Goal: Task Accomplishment & Management: Manage account settings

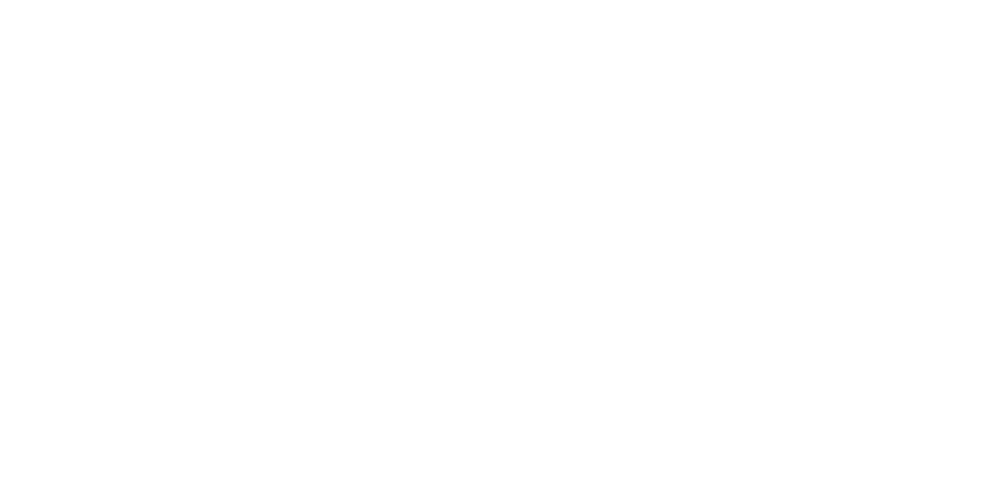
click at [476, 0] on html at bounding box center [502, 0] width 1005 height 0
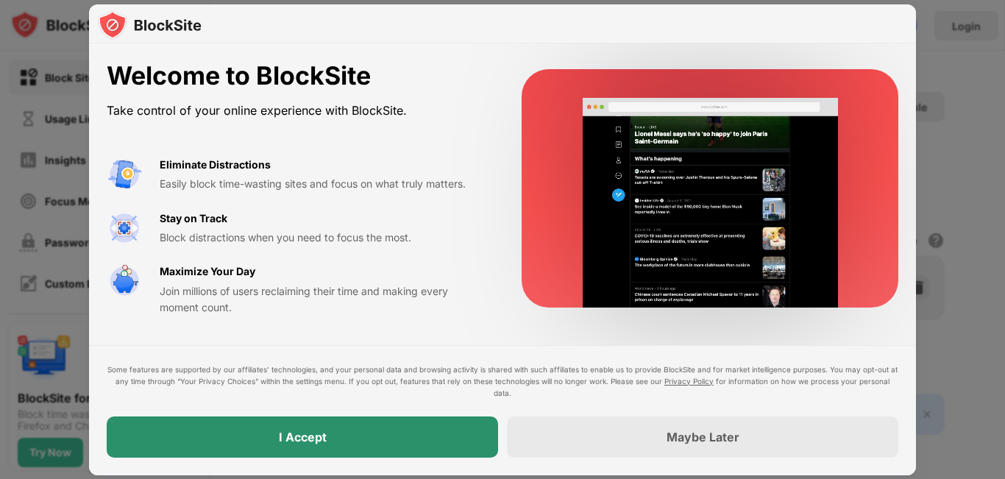
click at [407, 436] on div "I Accept" at bounding box center [303, 437] width 392 height 41
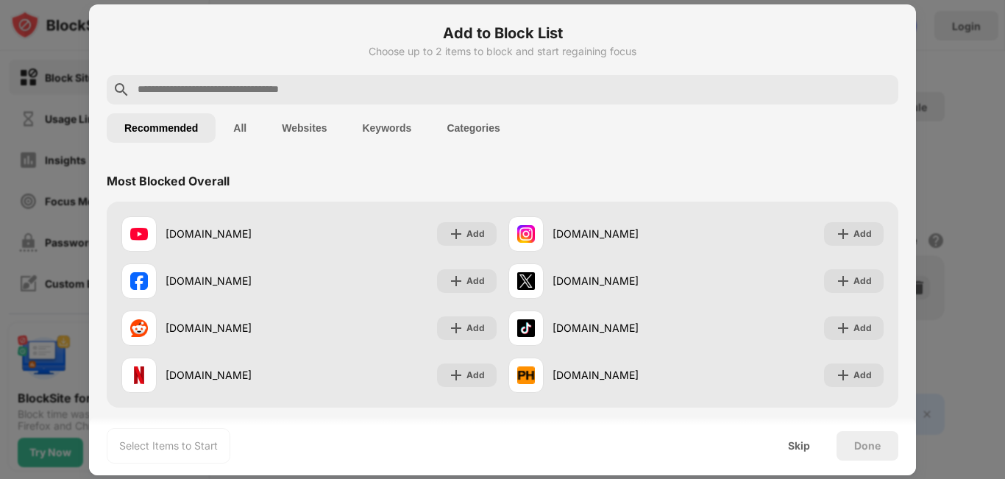
click at [239, 122] on button "All" at bounding box center [240, 127] width 49 height 29
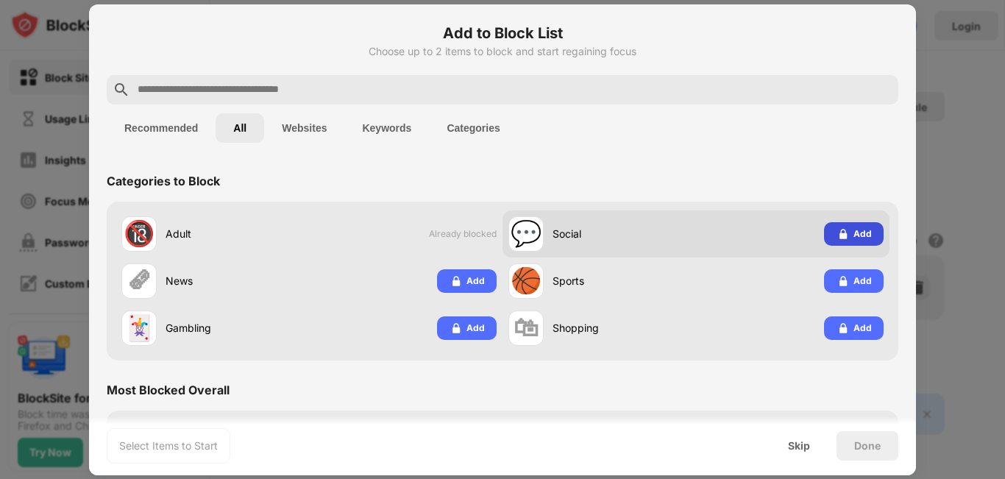
click at [840, 235] on img at bounding box center [843, 234] width 15 height 15
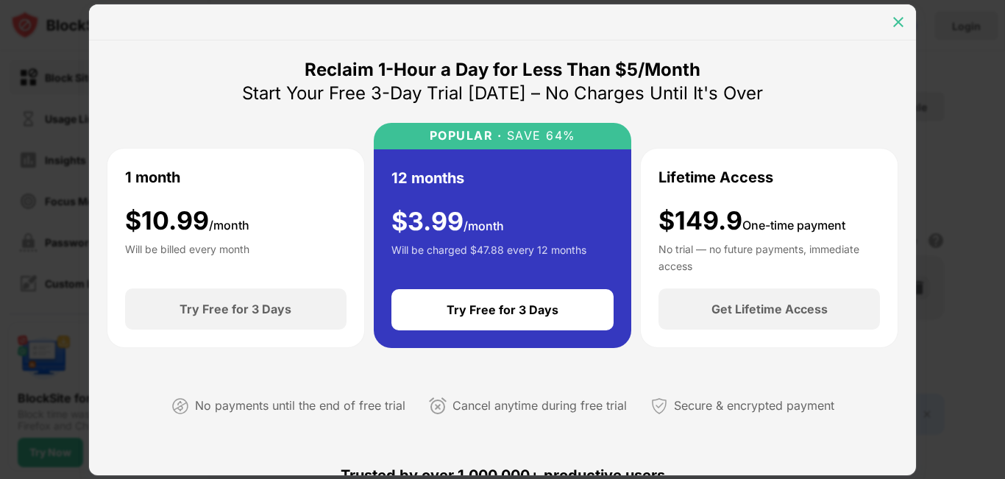
click at [894, 26] on img at bounding box center [898, 22] width 15 height 15
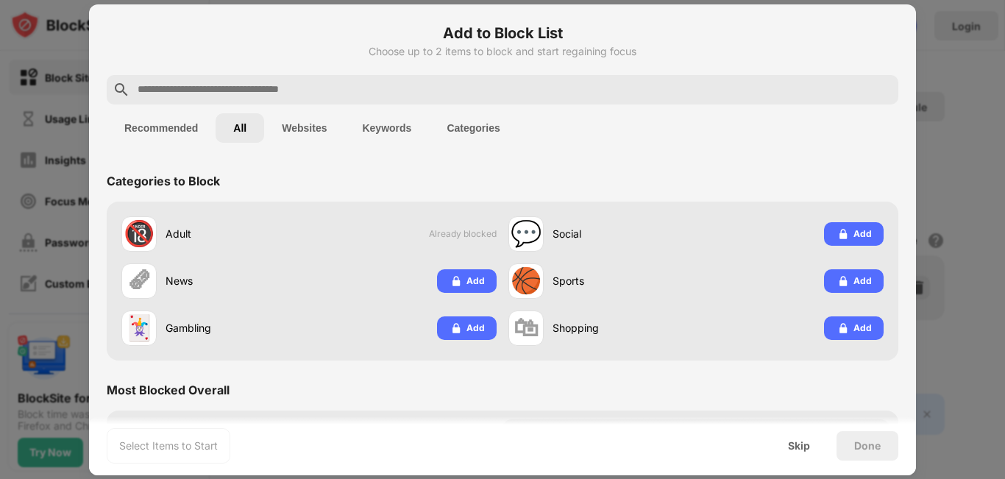
scroll to position [221, 0]
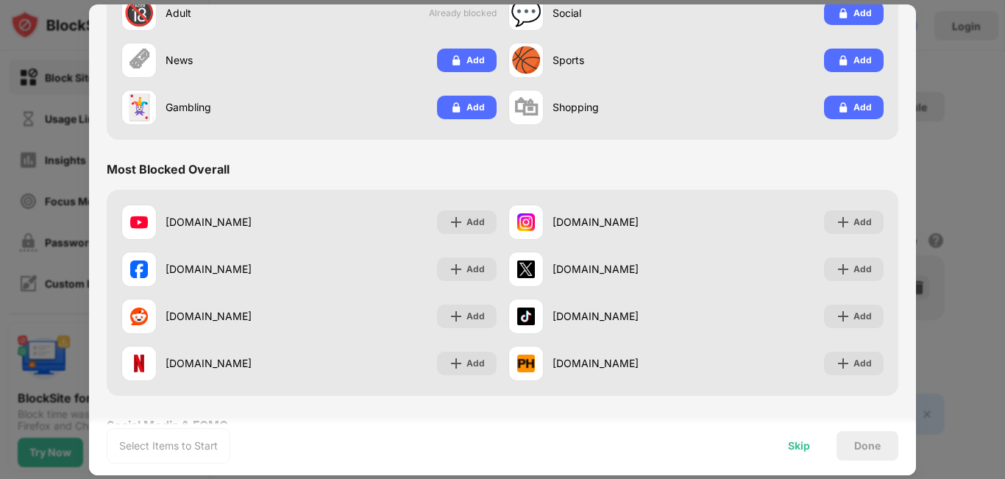
click at [797, 442] on div "Skip" at bounding box center [799, 446] width 22 height 12
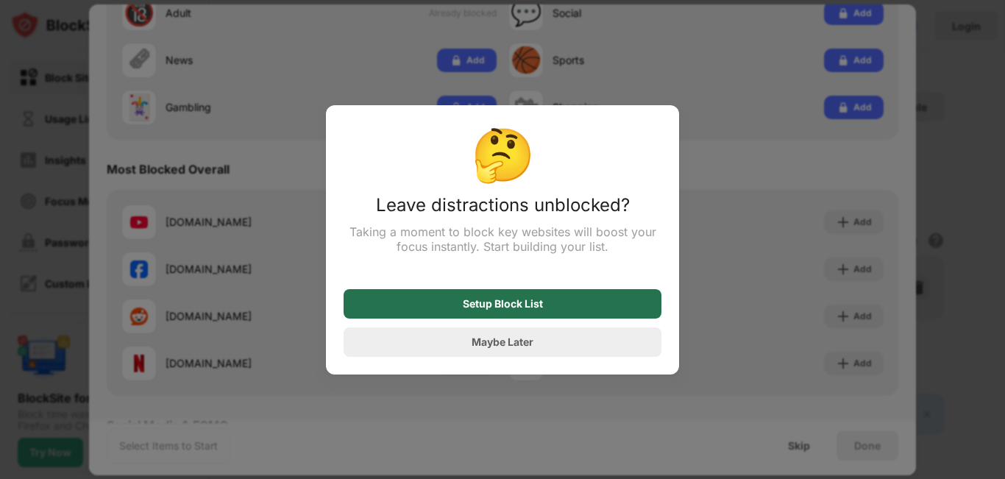
click at [525, 310] on div "Setup Block List" at bounding box center [503, 304] width 80 height 12
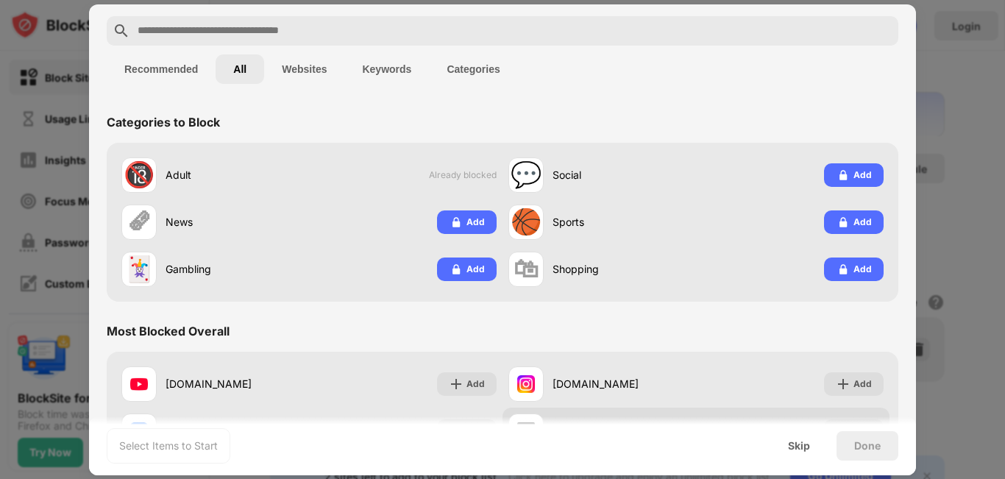
scroll to position [280, 0]
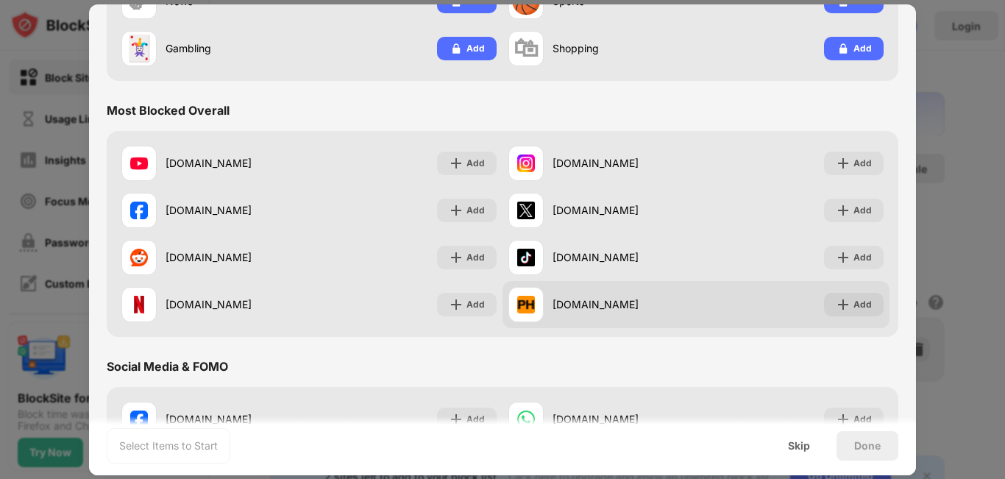
click at [574, 308] on div "[DOMAIN_NAME]" at bounding box center [625, 304] width 144 height 15
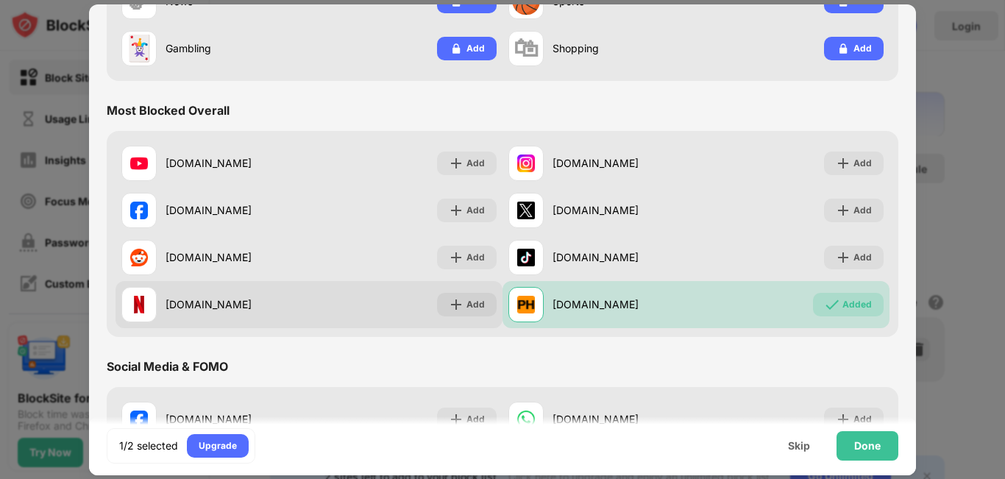
scroll to position [0, 0]
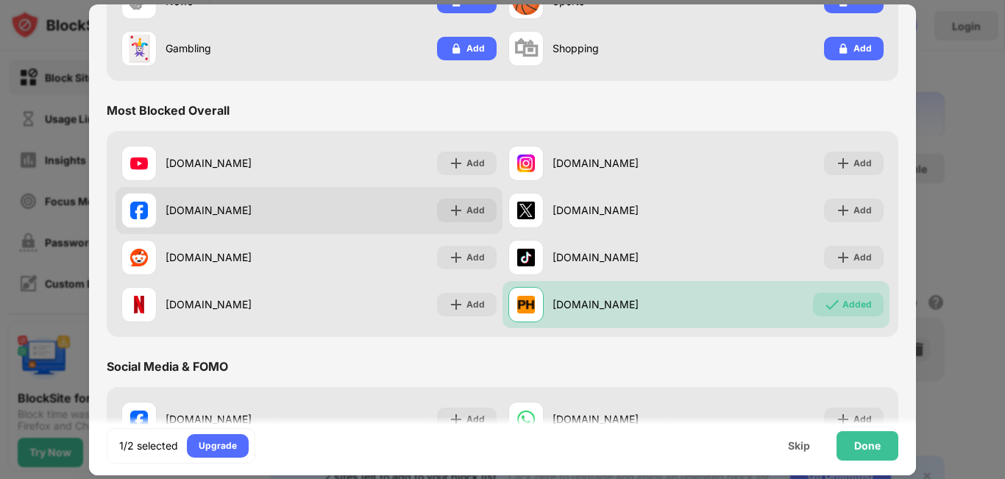
drag, startPoint x: 347, startPoint y: 210, endPoint x: 490, endPoint y: 223, distance: 143.4
click at [348, 210] on div "[DOMAIN_NAME] Add" at bounding box center [309, 210] width 387 height 47
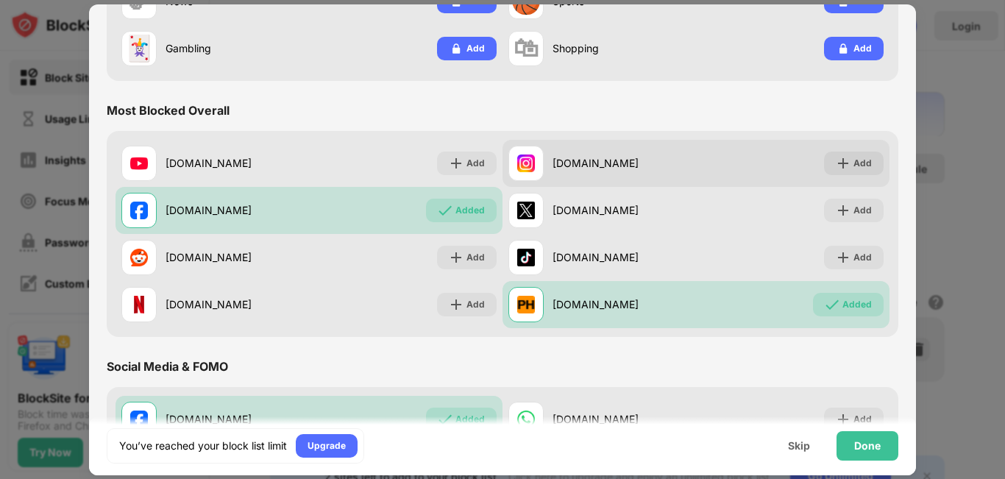
click at [660, 169] on div "[DOMAIN_NAME]" at bounding box center [625, 162] width 144 height 15
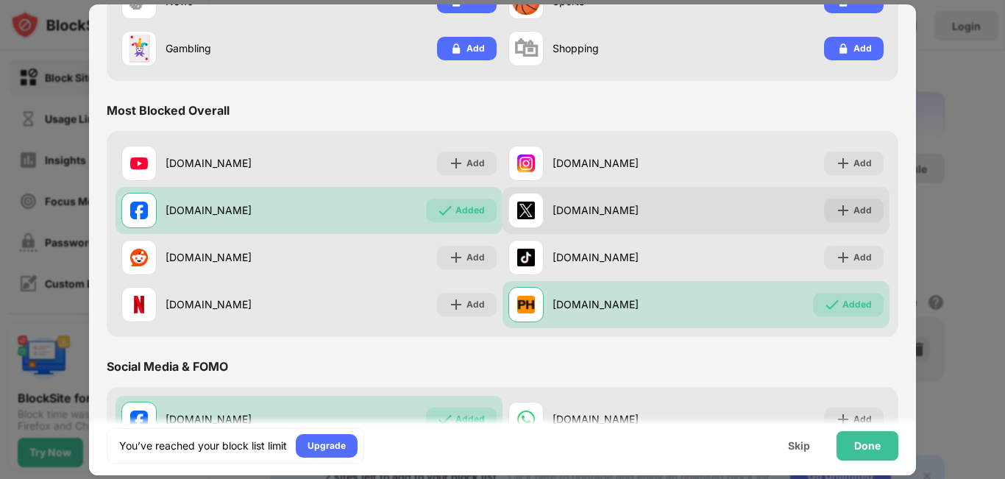
drag, startPoint x: 653, startPoint y: 208, endPoint x: 646, endPoint y: 235, distance: 27.5
click at [653, 209] on div "[DOMAIN_NAME]" at bounding box center [625, 209] width 144 height 15
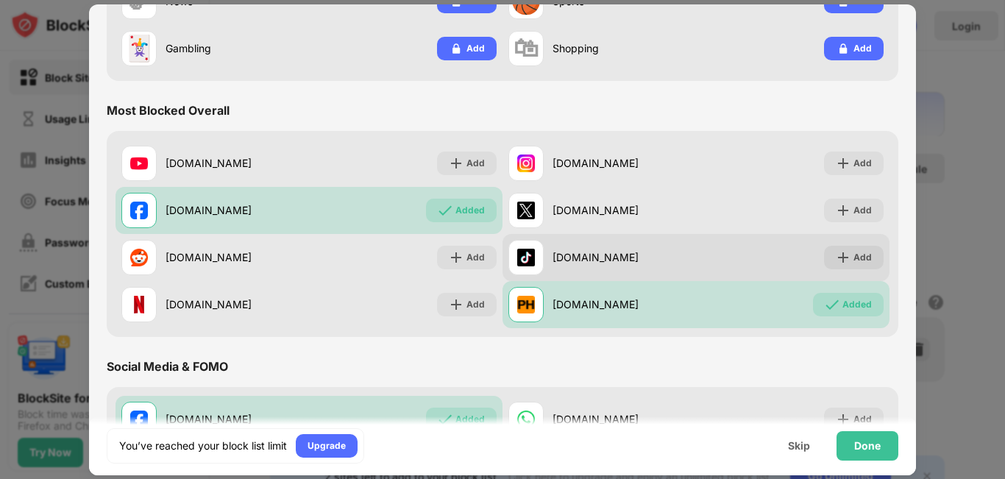
click at [643, 246] on div "[DOMAIN_NAME]" at bounding box center [603, 257] width 188 height 35
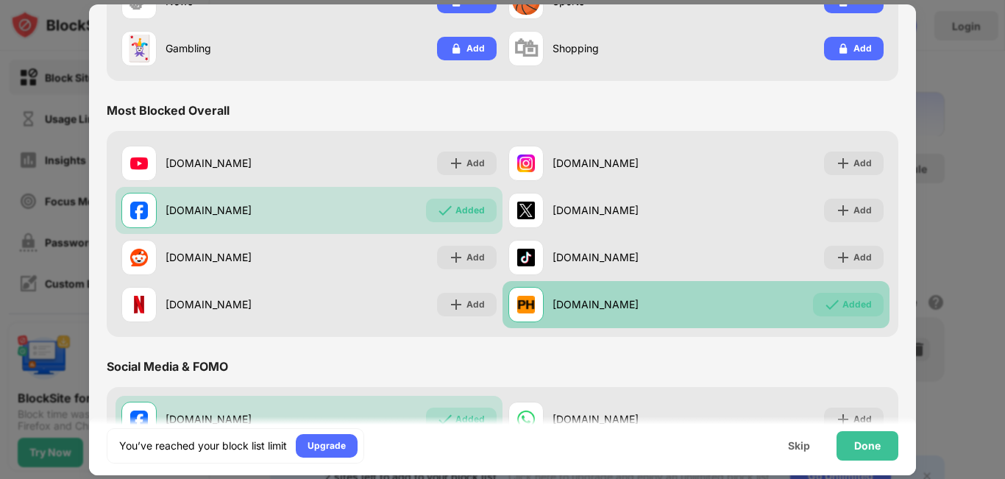
scroll to position [353, 0]
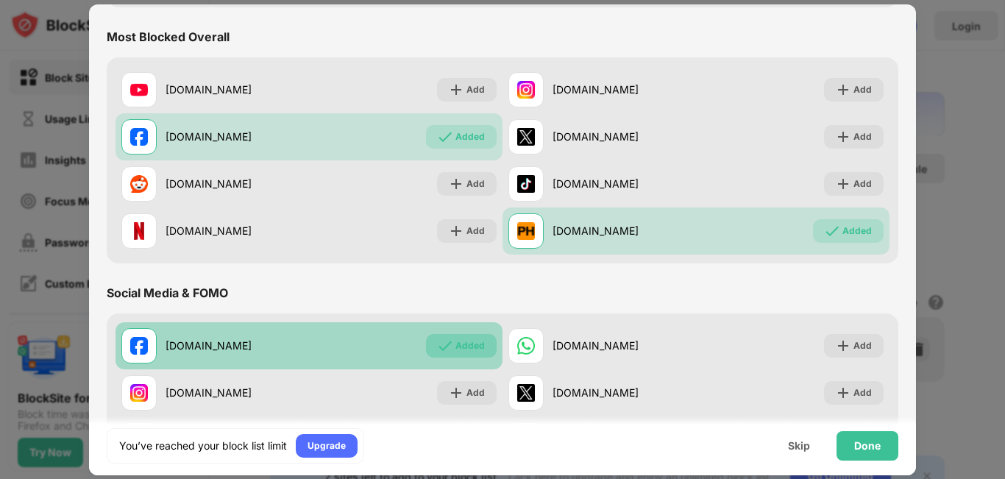
click at [445, 344] on img at bounding box center [445, 346] width 15 height 15
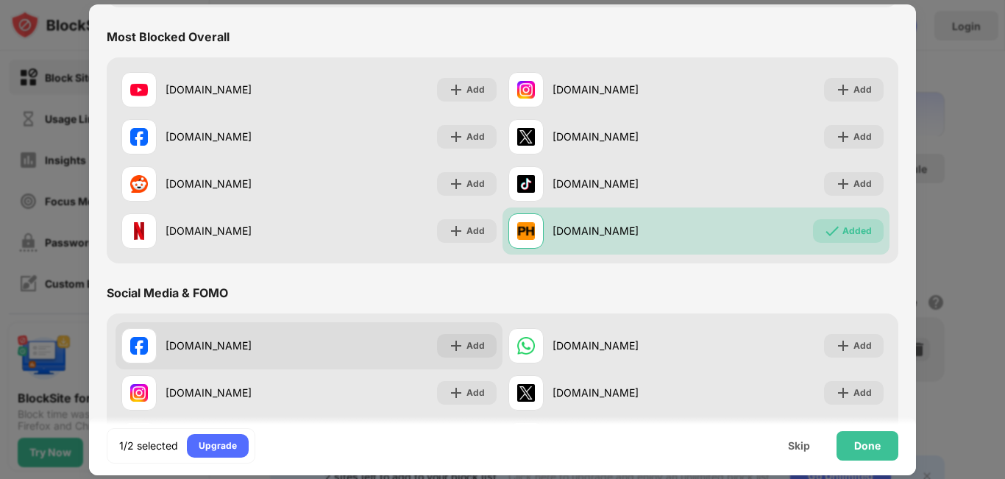
click at [385, 344] on div "[DOMAIN_NAME] Add" at bounding box center [309, 345] width 387 height 47
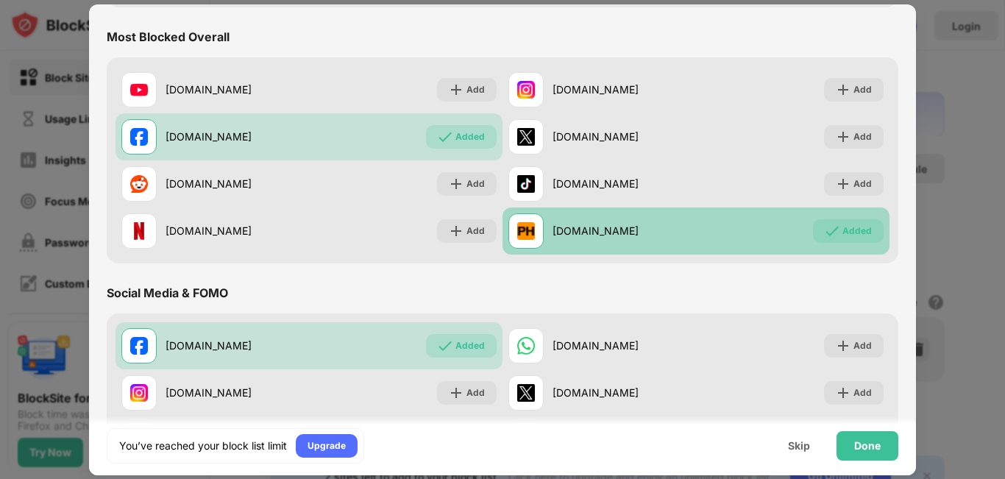
click at [630, 236] on div "[DOMAIN_NAME]" at bounding box center [625, 230] width 144 height 15
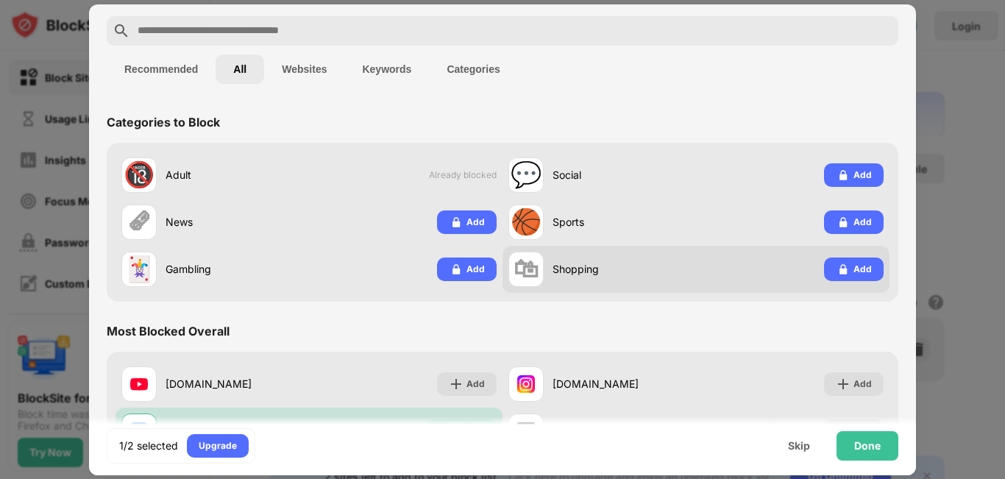
scroll to position [0, 0]
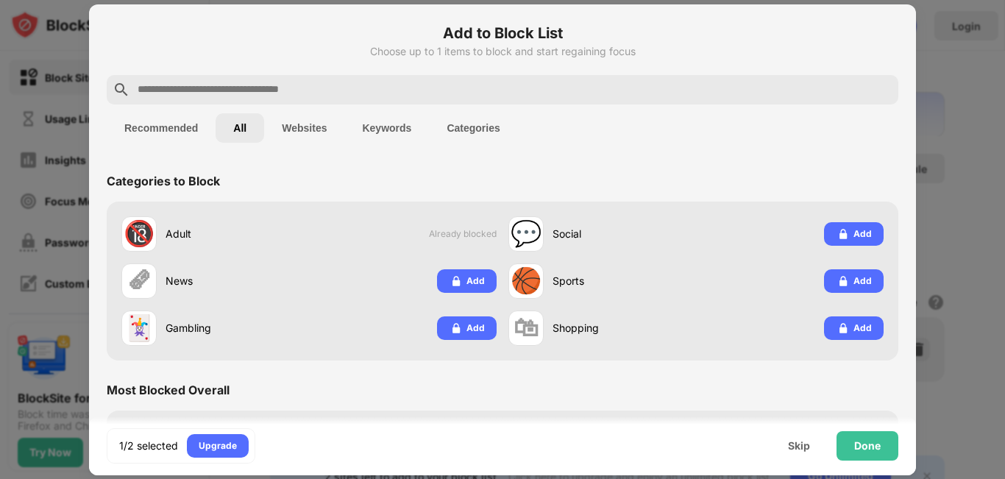
click at [306, 132] on button "Websites" at bounding box center [304, 127] width 80 height 29
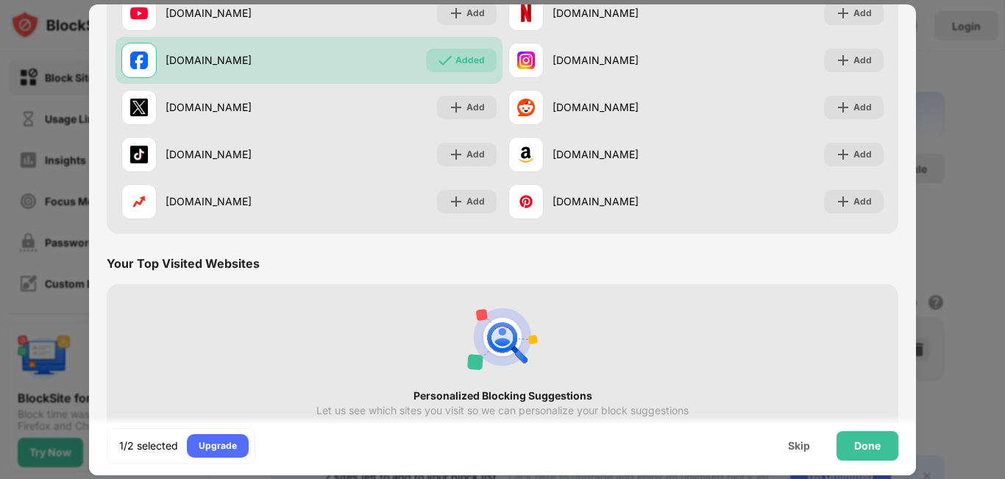
scroll to position [286, 0]
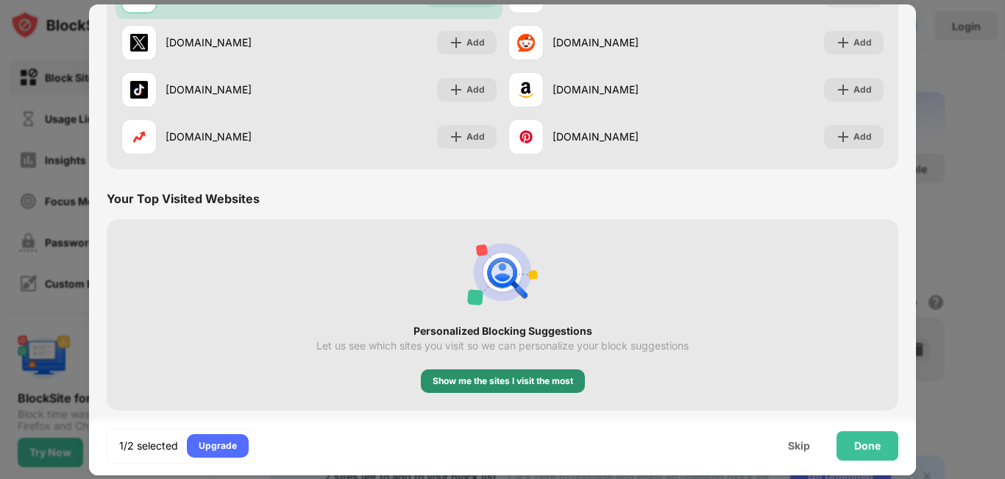
click at [485, 387] on div "Show me the sites I visit the most" at bounding box center [503, 381] width 141 height 15
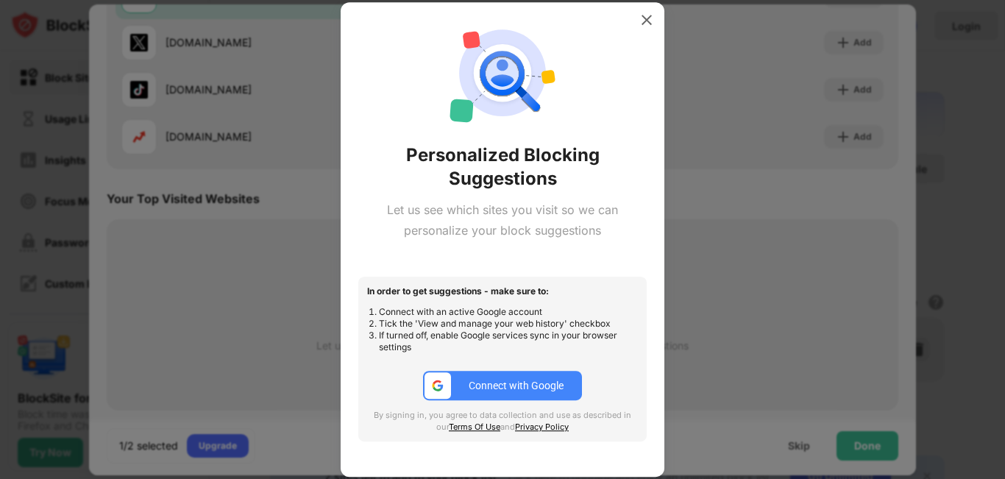
click at [519, 389] on div "Connect with Google" at bounding box center [516, 386] width 95 height 12
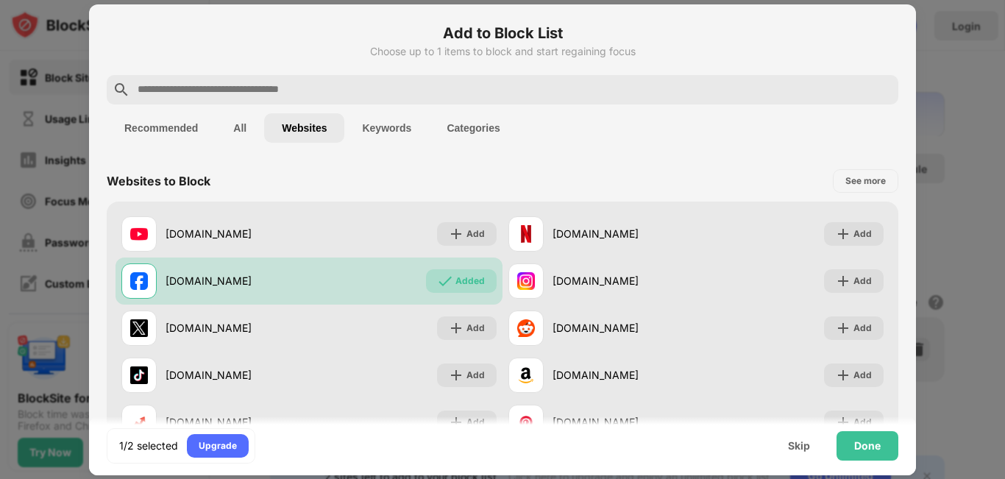
scroll to position [347, 0]
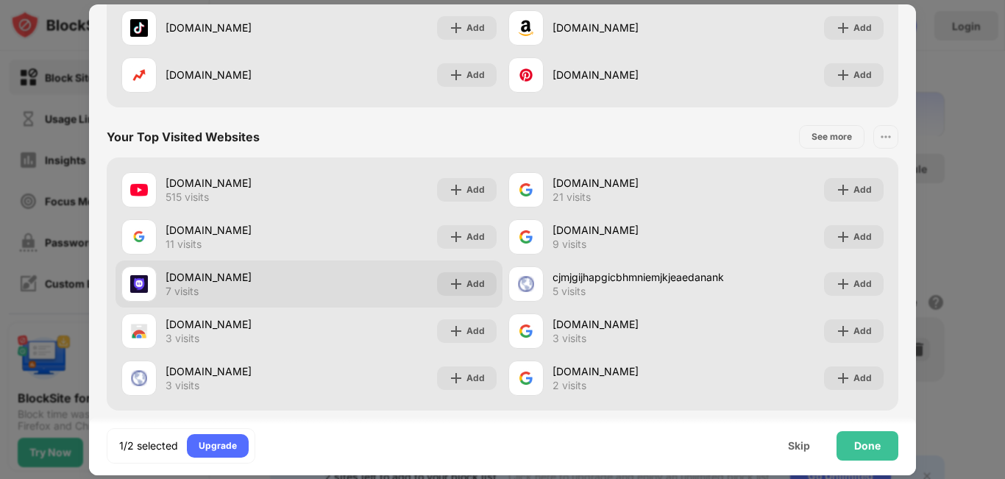
click at [326, 277] on div "[DOMAIN_NAME] 7 visits Add" at bounding box center [309, 284] width 387 height 47
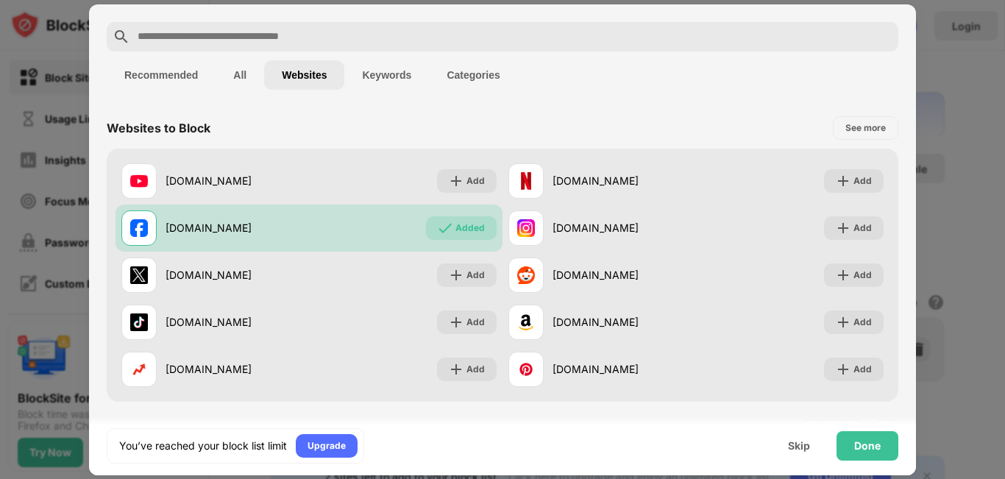
scroll to position [0, 0]
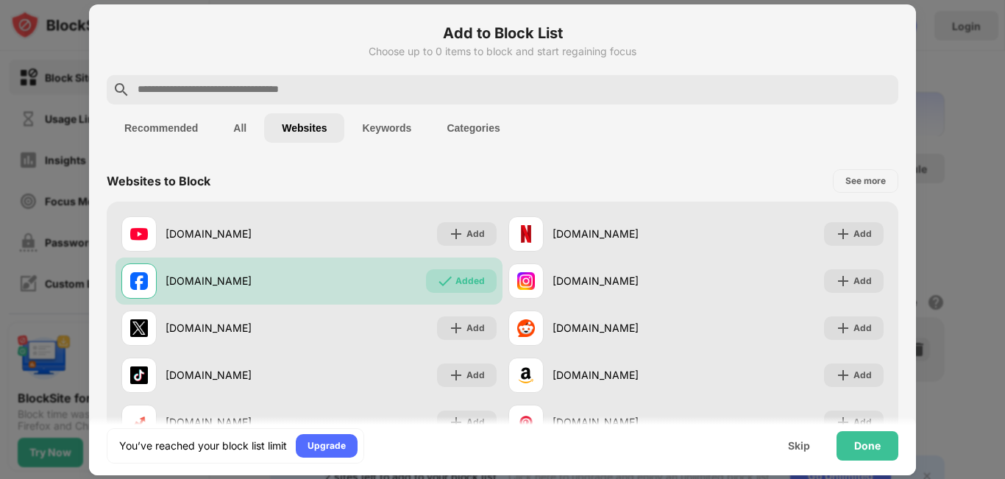
click at [242, 130] on button "All" at bounding box center [240, 127] width 49 height 29
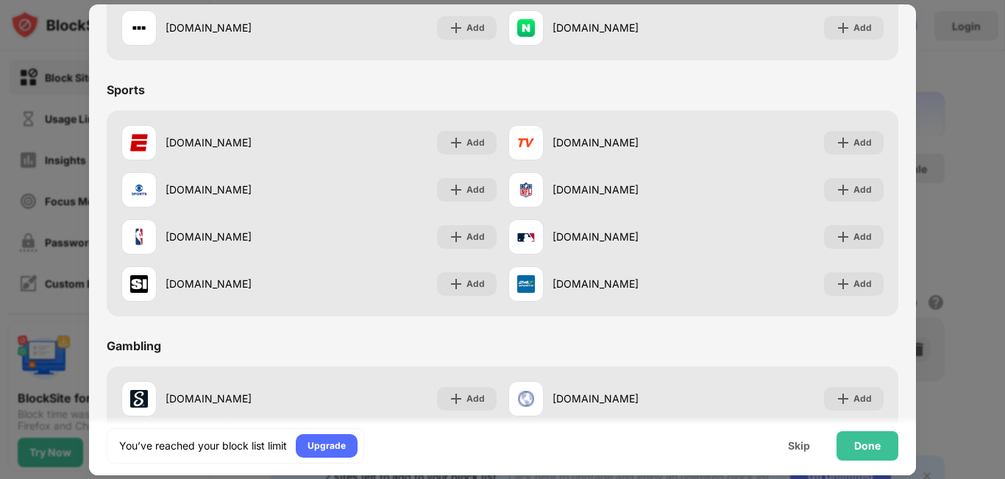
scroll to position [1619, 0]
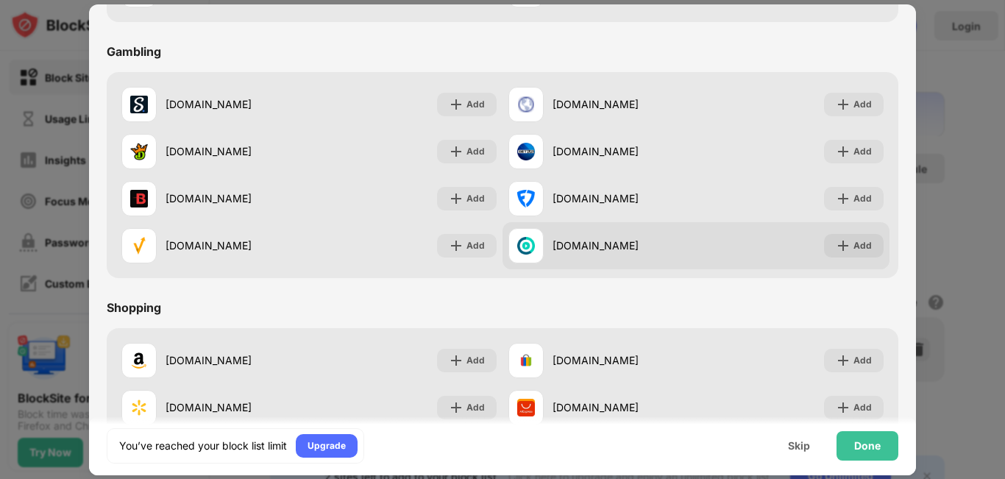
click at [661, 238] on div "[DOMAIN_NAME]" at bounding box center [625, 245] width 144 height 15
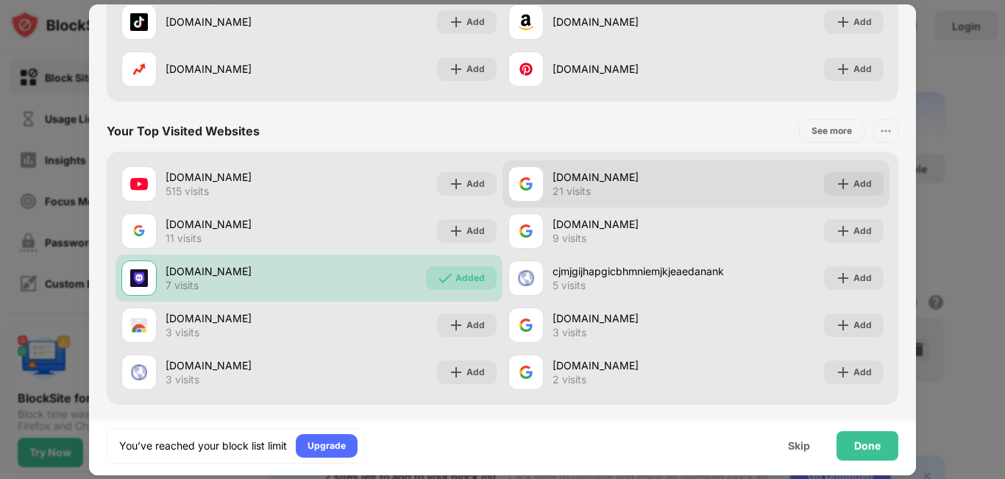
scroll to position [2429, 0]
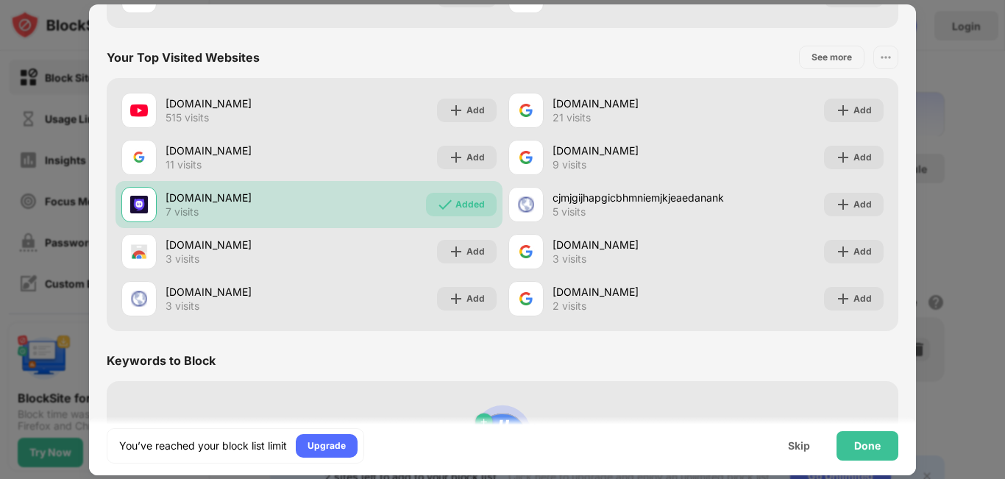
click at [815, 62] on div "See more" at bounding box center [832, 57] width 40 height 15
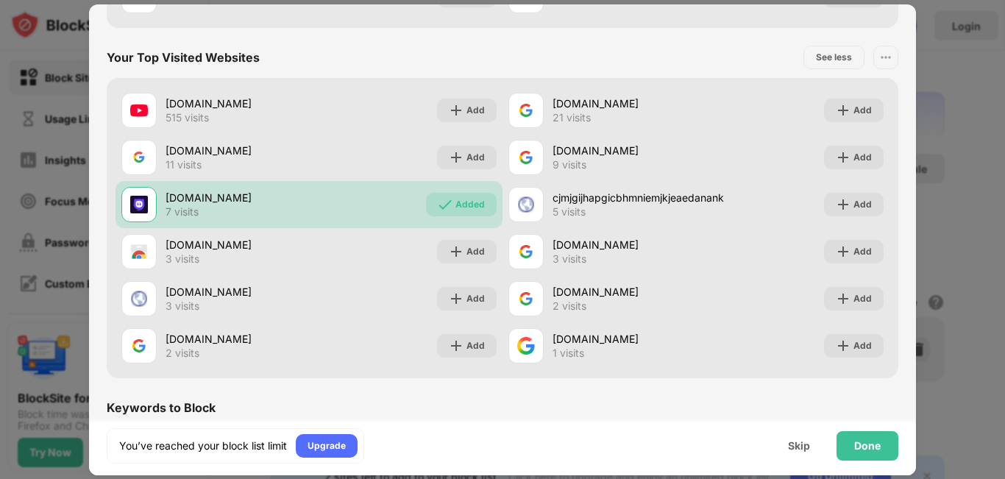
click at [879, 56] on img at bounding box center [886, 57] width 15 height 15
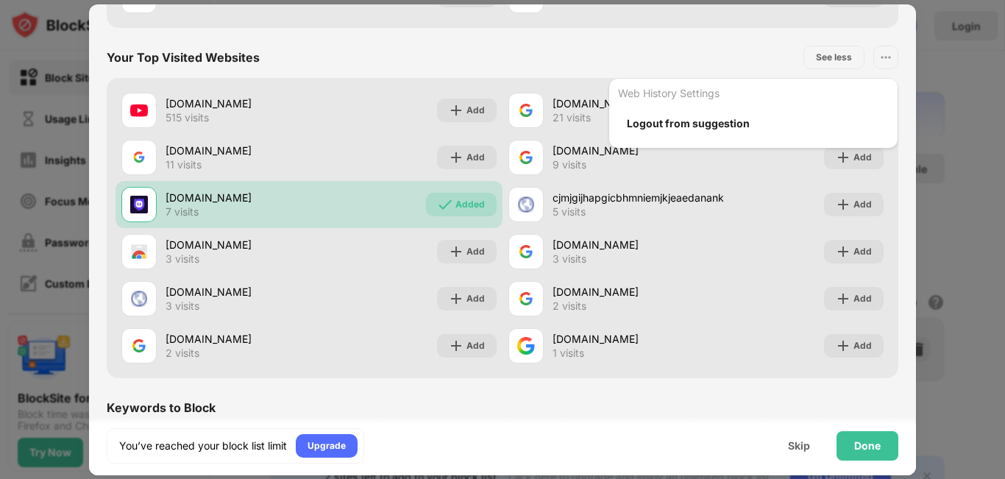
click at [696, 43] on div "Your Top Visited Websites See less Web History Settings Logout from suggestion" at bounding box center [503, 57] width 792 height 41
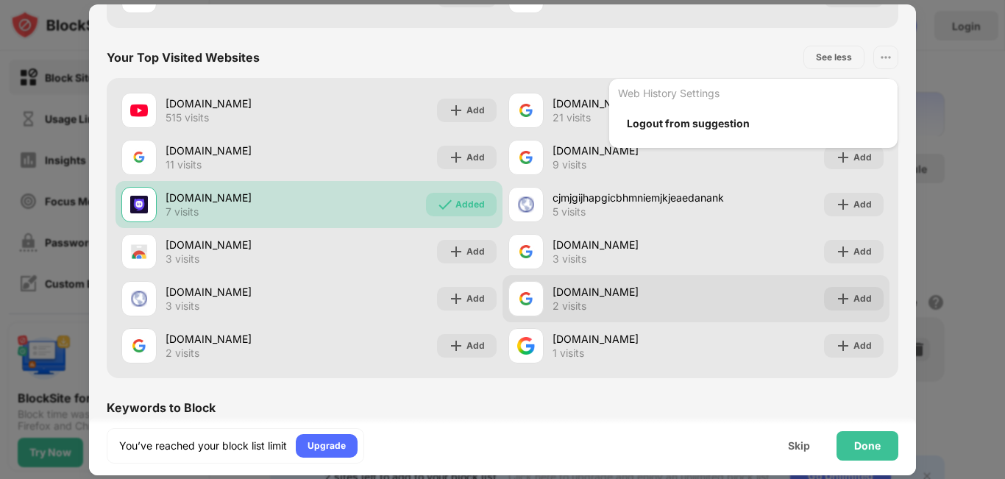
scroll to position [2577, 0]
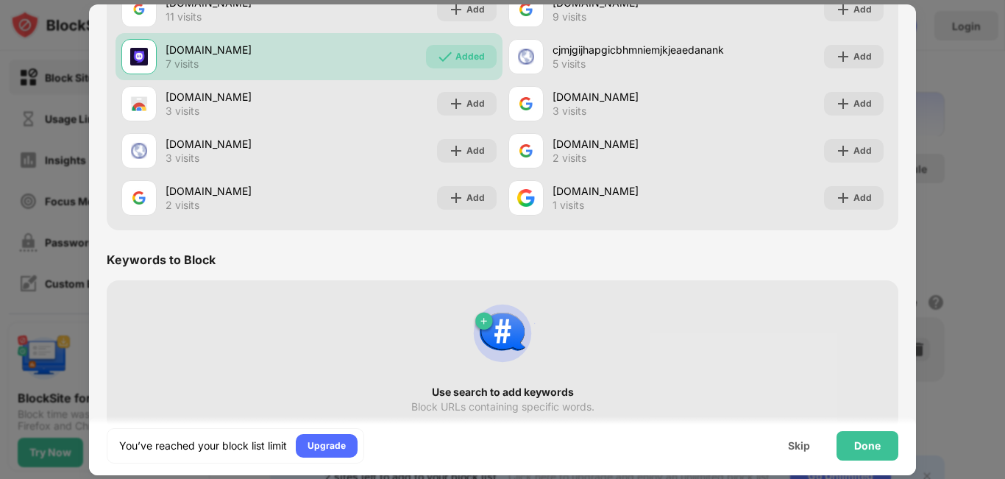
click at [590, 295] on div "Use search to add keywords Block URLs containing specific words." at bounding box center [503, 355] width 774 height 132
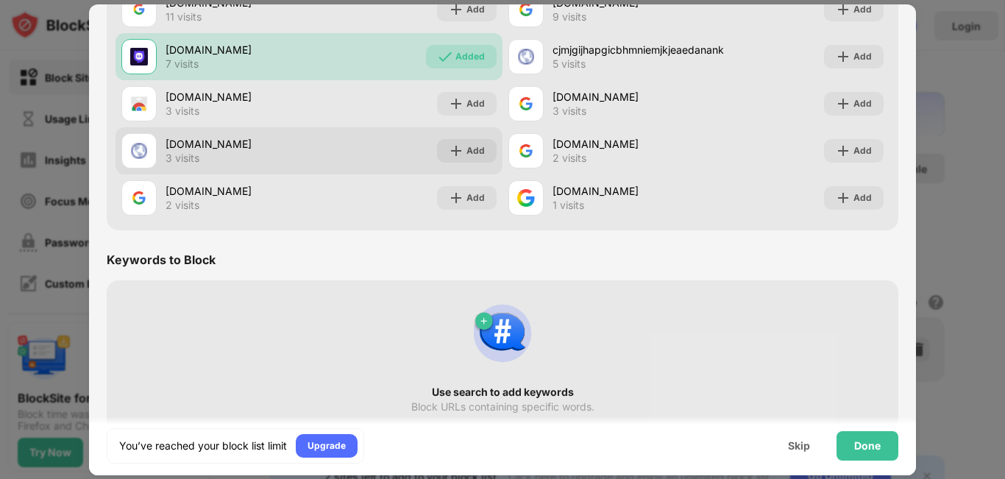
scroll to position [2430, 0]
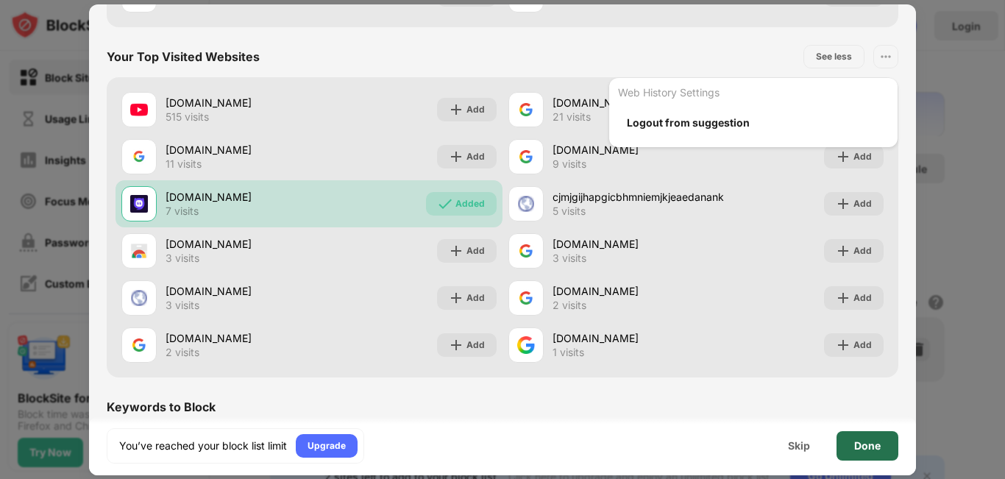
click at [862, 454] on div "Done" at bounding box center [868, 445] width 62 height 29
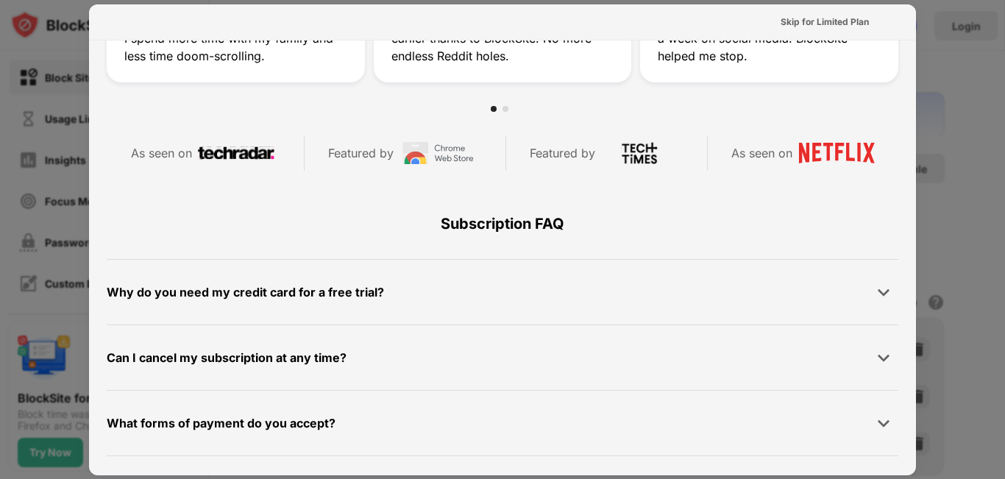
scroll to position [718, 0]
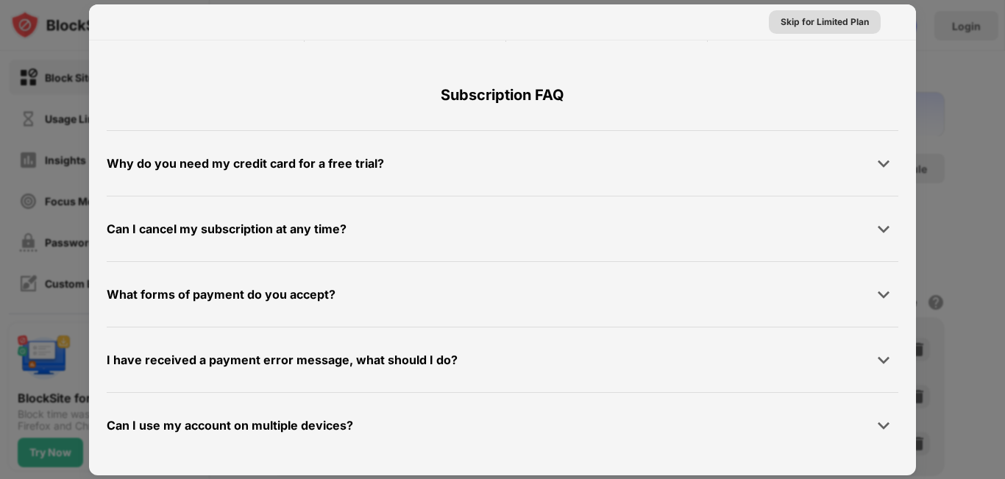
click at [827, 24] on div "Skip for Limited Plan" at bounding box center [825, 22] width 88 height 15
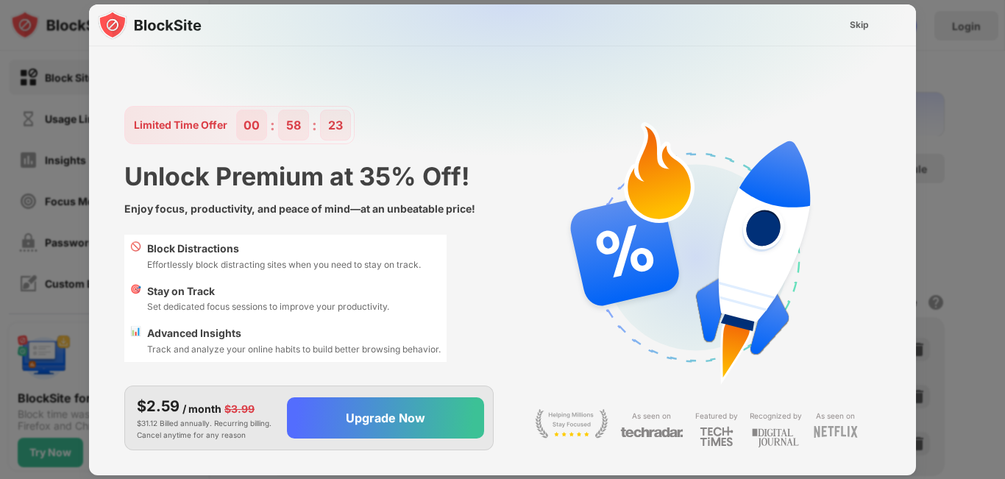
scroll to position [0, 0]
click at [858, 18] on div "Skip" at bounding box center [859, 25] width 19 height 15
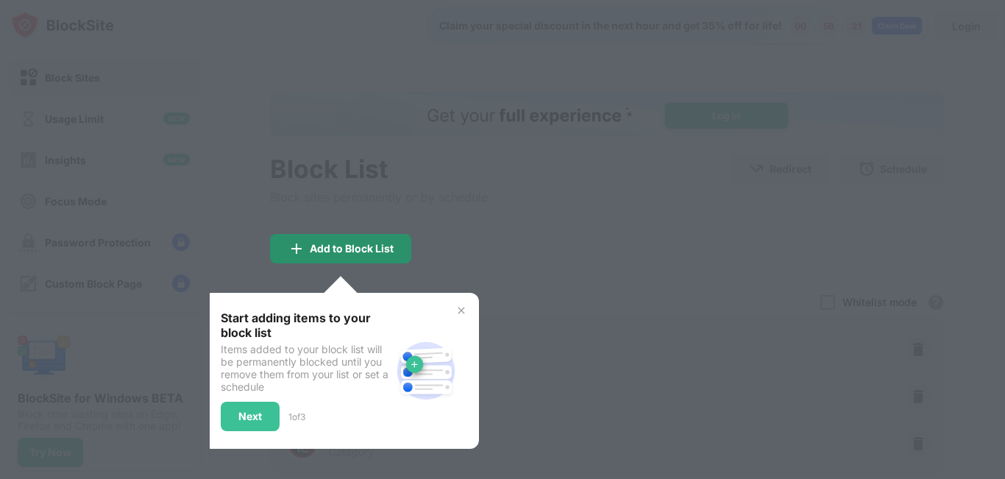
click at [368, 249] on div "Add to Block List" at bounding box center [352, 249] width 84 height 12
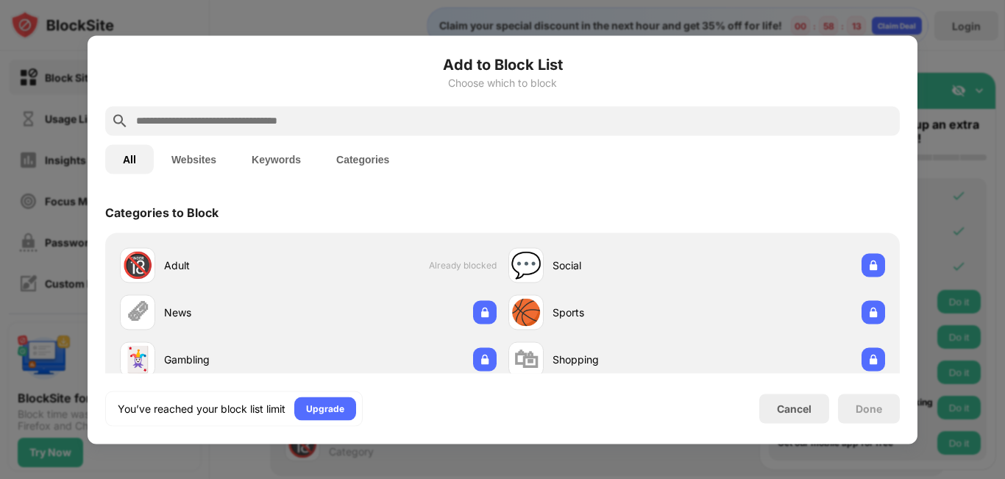
click at [204, 155] on button "Websites" at bounding box center [194, 158] width 80 height 29
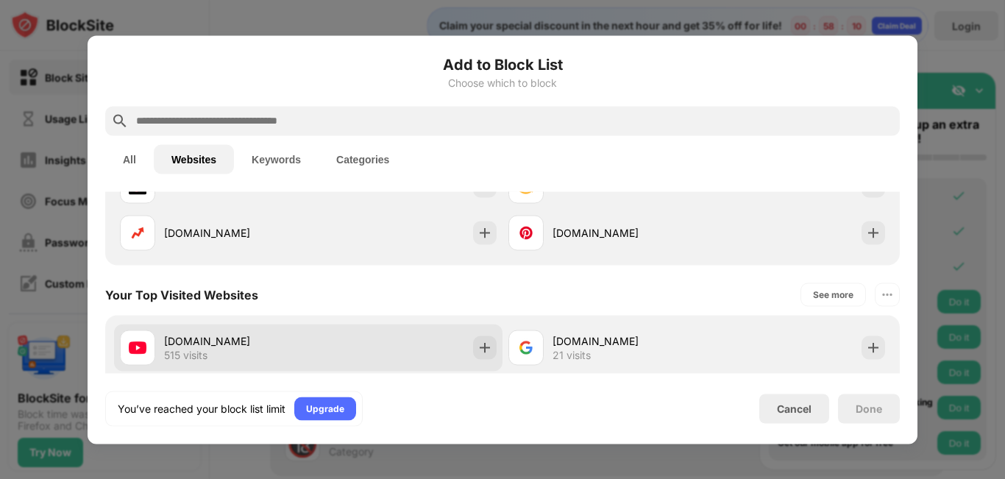
scroll to position [368, 0]
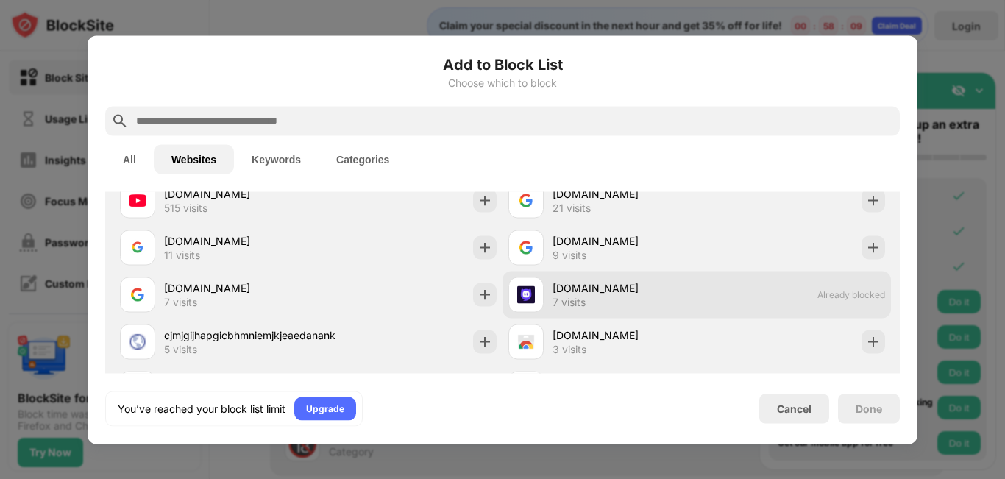
click at [743, 296] on div "[DOMAIN_NAME] 7 visits Already blocked" at bounding box center [697, 294] width 389 height 47
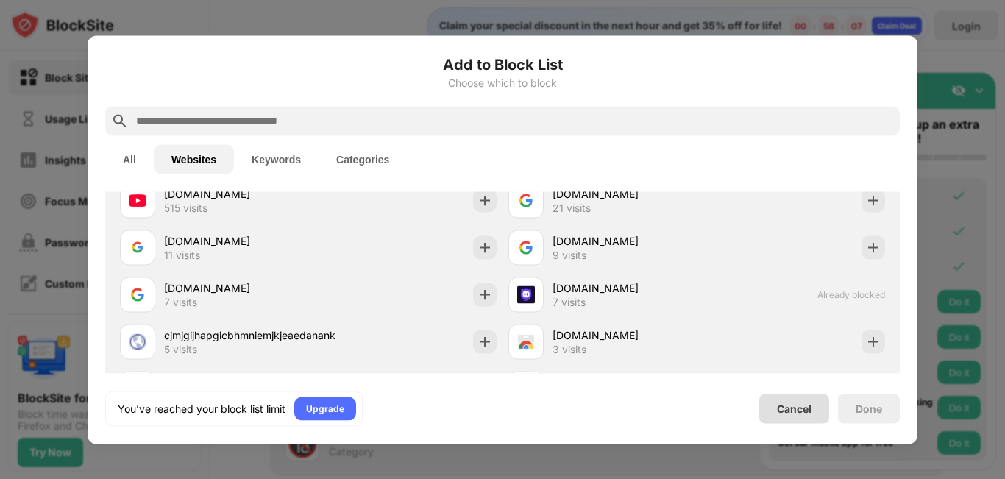
click at [810, 410] on div "Cancel" at bounding box center [794, 409] width 35 height 13
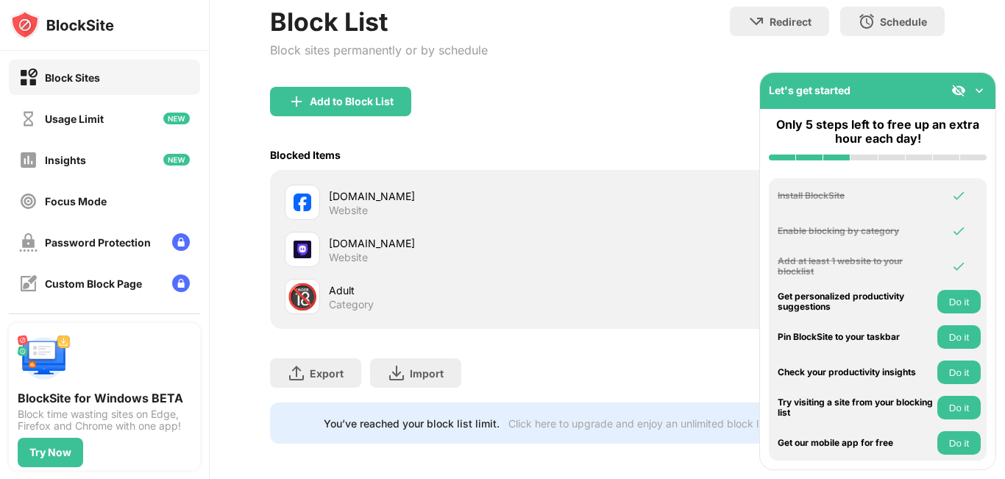
scroll to position [164, 0]
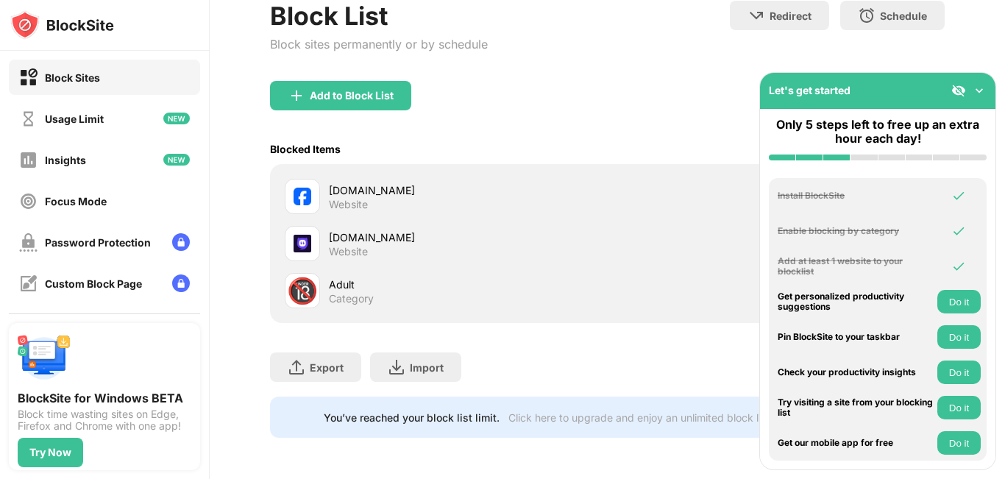
click at [979, 90] on img at bounding box center [979, 90] width 15 height 15
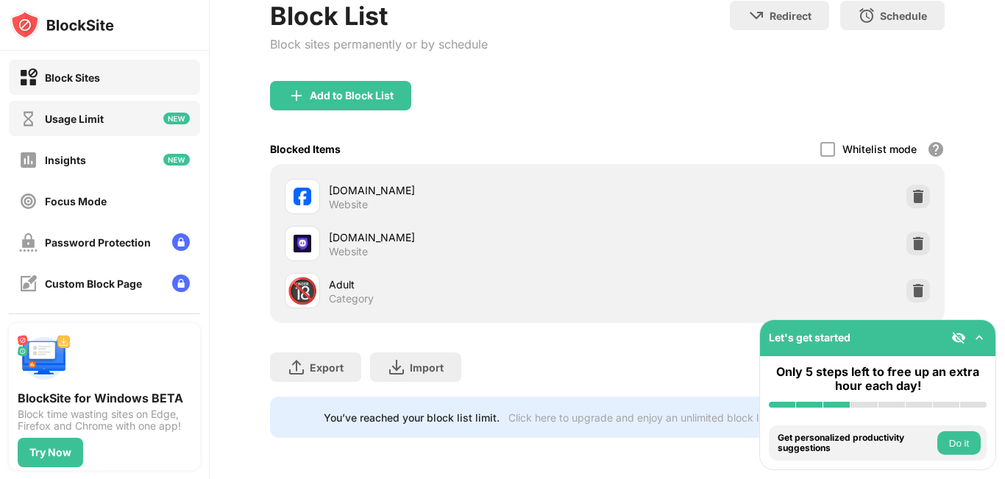
click at [98, 126] on div "Usage Limit" at bounding box center [61, 119] width 85 height 18
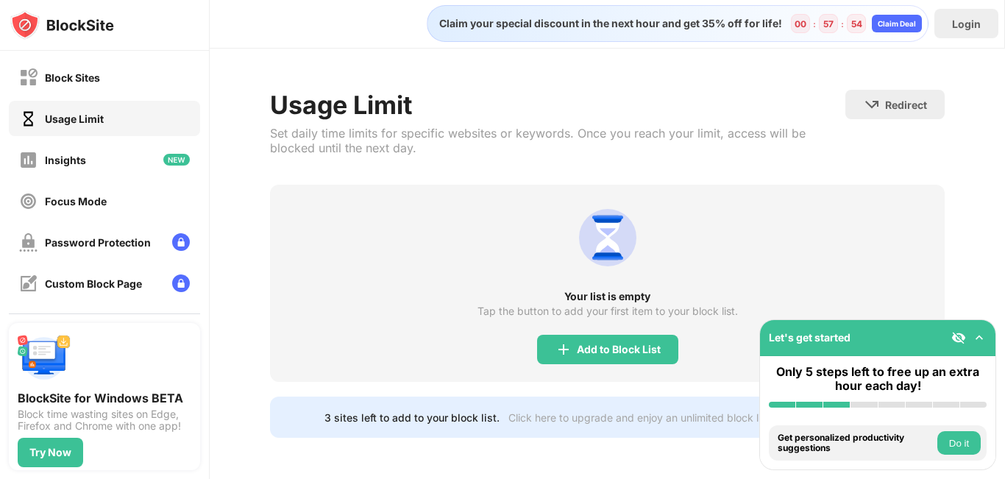
click at [978, 333] on img at bounding box center [979, 338] width 15 height 15
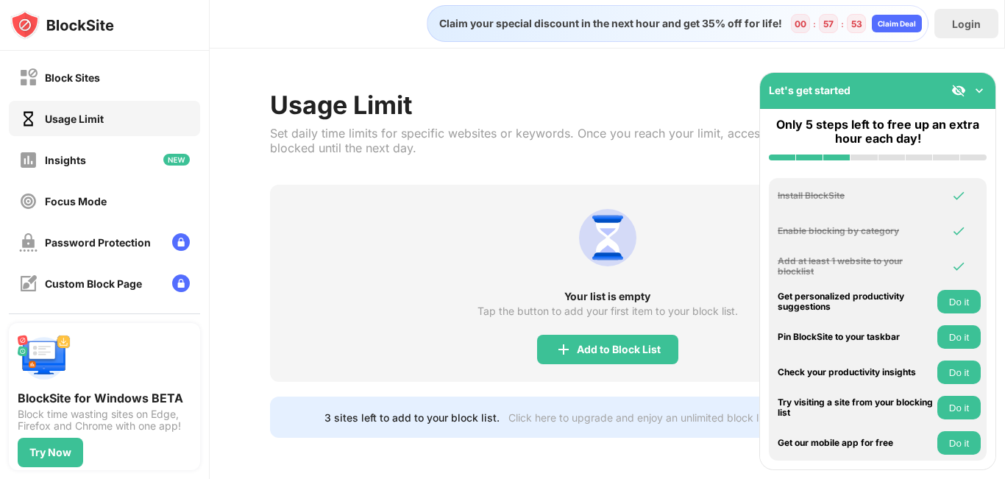
click at [950, 304] on button "Do it" at bounding box center [959, 302] width 43 height 24
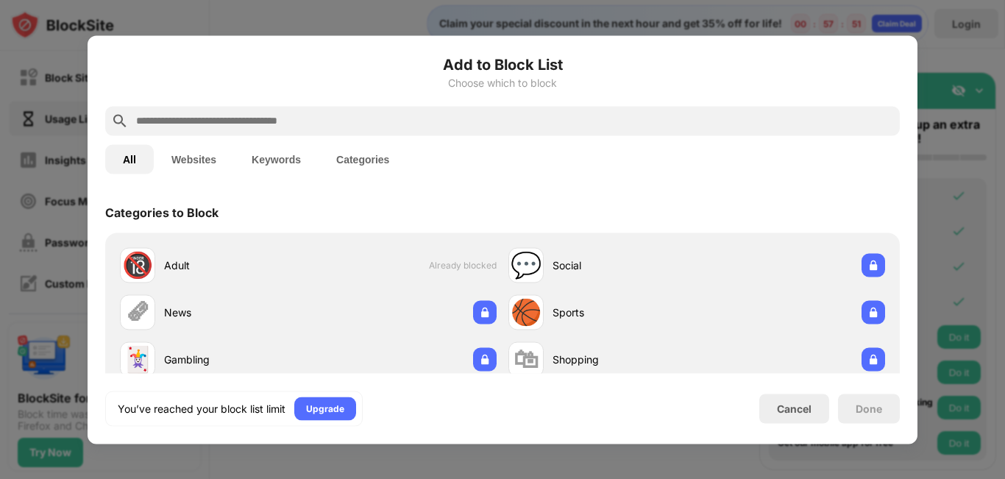
drag, startPoint x: 939, startPoint y: 133, endPoint x: 941, endPoint y: 142, distance: 9.0
click at [940, 135] on div at bounding box center [502, 239] width 1005 height 479
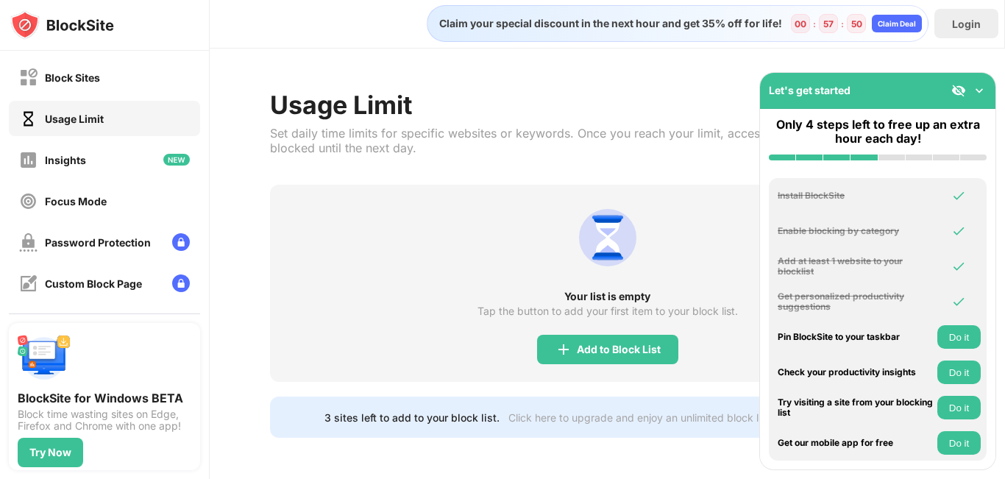
click at [960, 331] on button "Do it" at bounding box center [959, 337] width 43 height 24
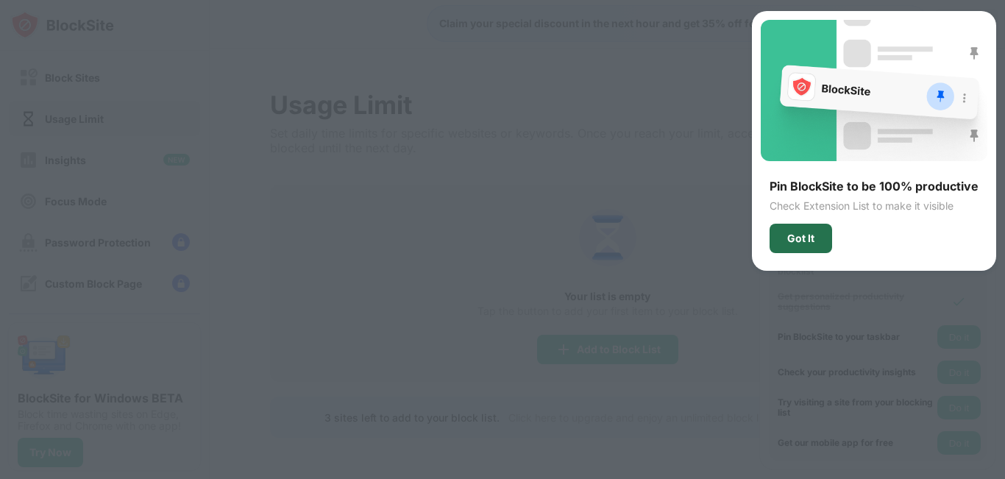
click at [810, 230] on div "Got It" at bounding box center [801, 238] width 63 height 29
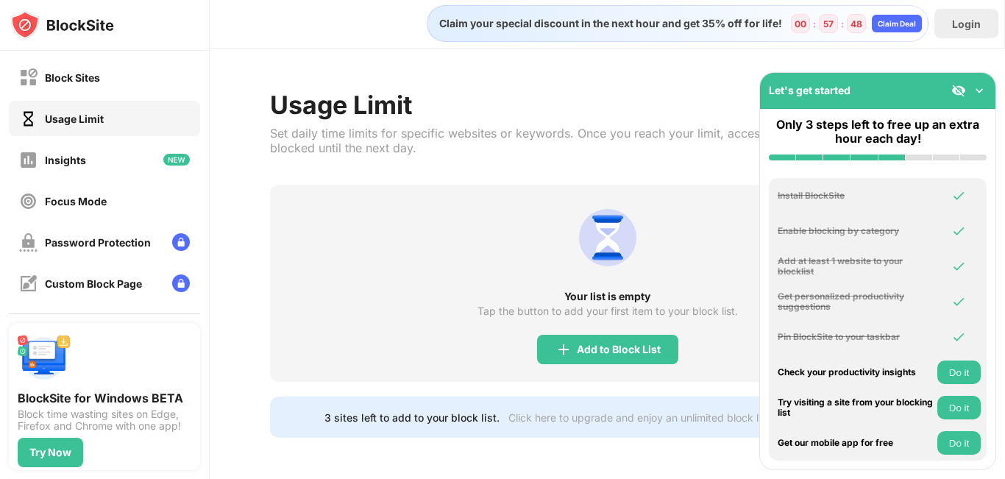
click at [935, 378] on div "Check your productivity insights Do it" at bounding box center [878, 373] width 218 height 24
click at [947, 372] on button "Do it" at bounding box center [959, 373] width 43 height 24
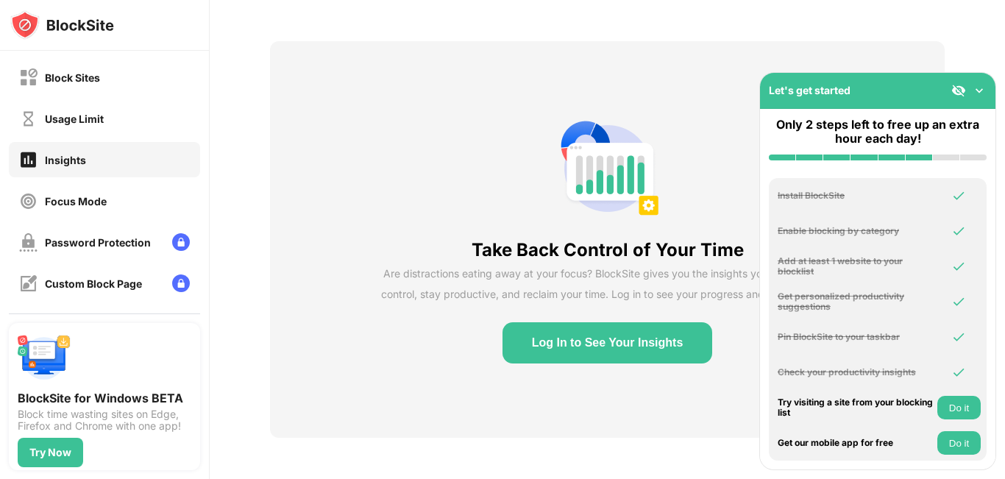
click at [944, 411] on button "Do it" at bounding box center [959, 408] width 43 height 24
click at [958, 448] on button "Do it" at bounding box center [959, 443] width 43 height 24
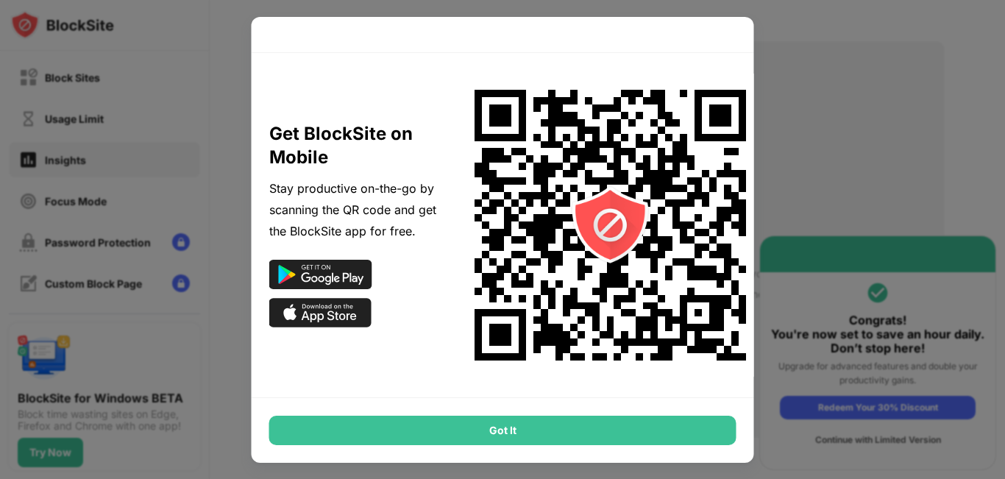
drag, startPoint x: 828, startPoint y: 218, endPoint x: 821, endPoint y: 211, distance: 9.9
click at [827, 217] on div at bounding box center [502, 239] width 1005 height 479
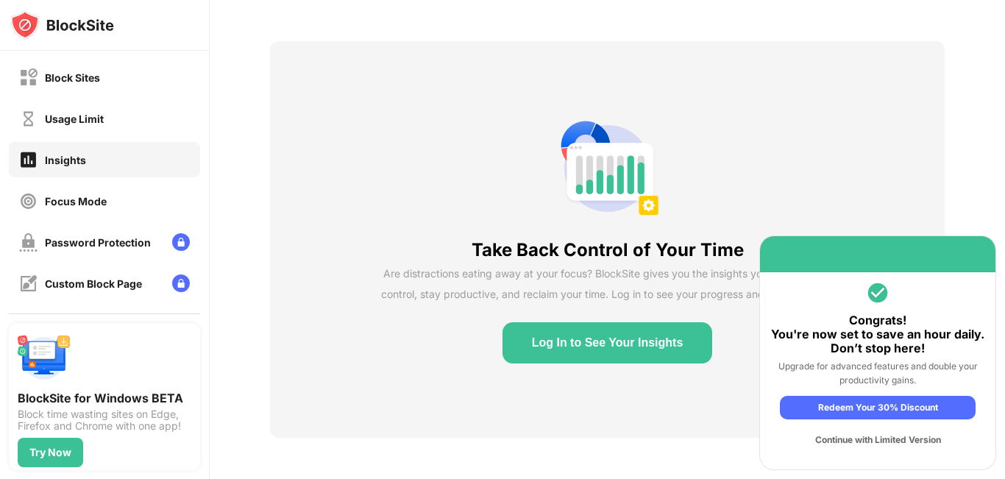
click at [853, 186] on div "Take Back Control of Your Time Are distractions eating away at your focus? Bloc…" at bounding box center [607, 239] width 675 height 397
click at [866, 442] on div "Continue with Limited Version" at bounding box center [878, 440] width 196 height 24
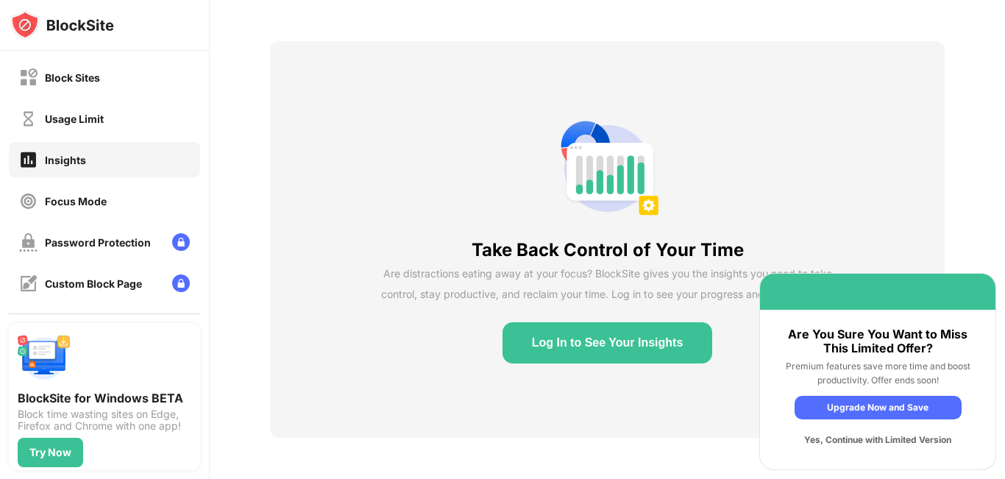
click at [866, 443] on div "Yes, Continue with Limited Version" at bounding box center [878, 440] width 167 height 24
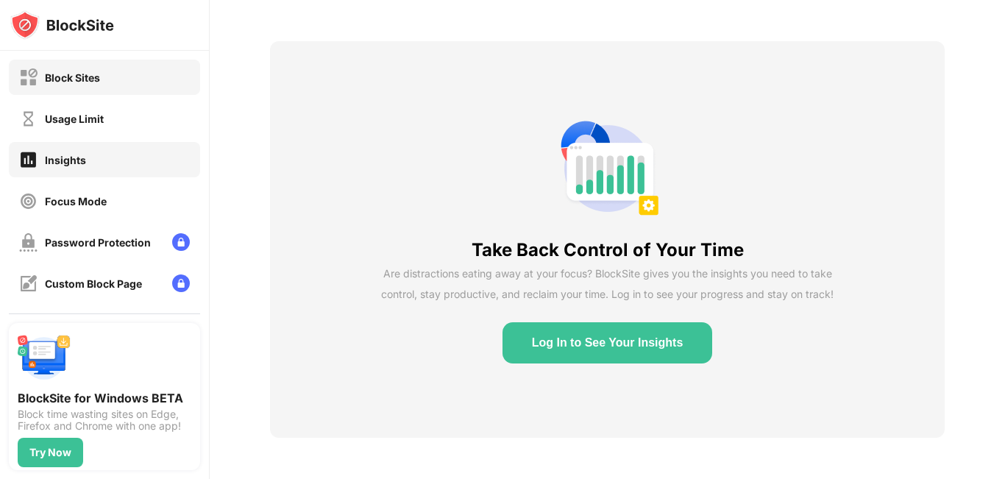
click at [93, 89] on div "Block Sites" at bounding box center [104, 77] width 191 height 35
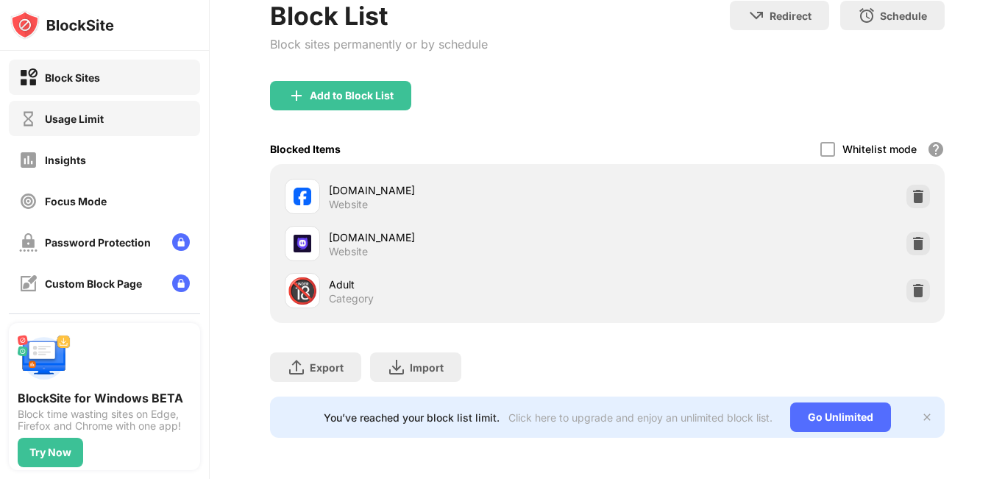
scroll to position [120, 0]
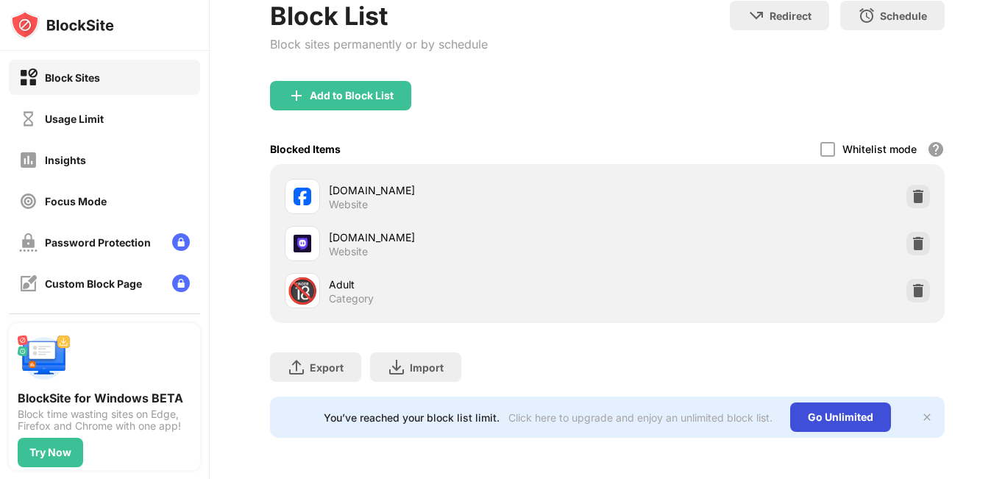
click at [843, 407] on div "Go Unlimited" at bounding box center [841, 417] width 101 height 29
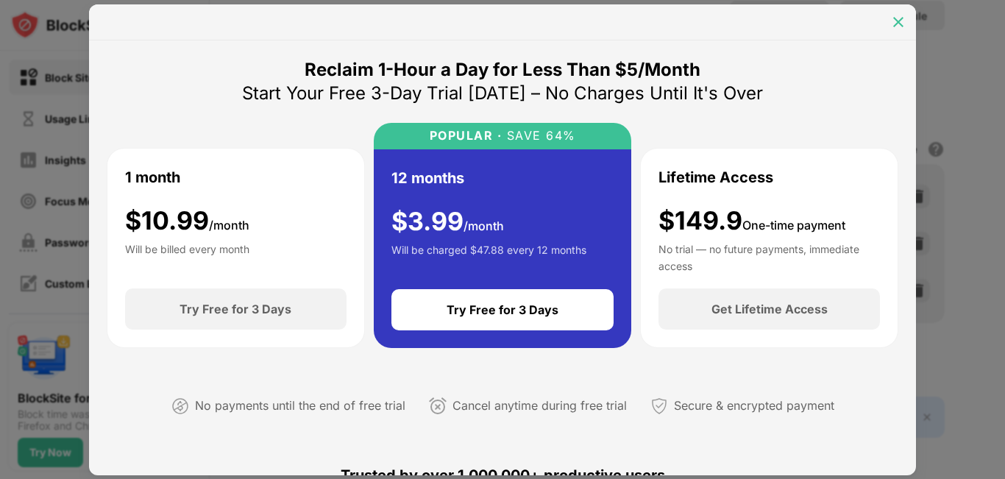
drag, startPoint x: 893, startPoint y: 12, endPoint x: 900, endPoint y: 35, distance: 24.7
click at [893, 13] on div at bounding box center [899, 22] width 24 height 24
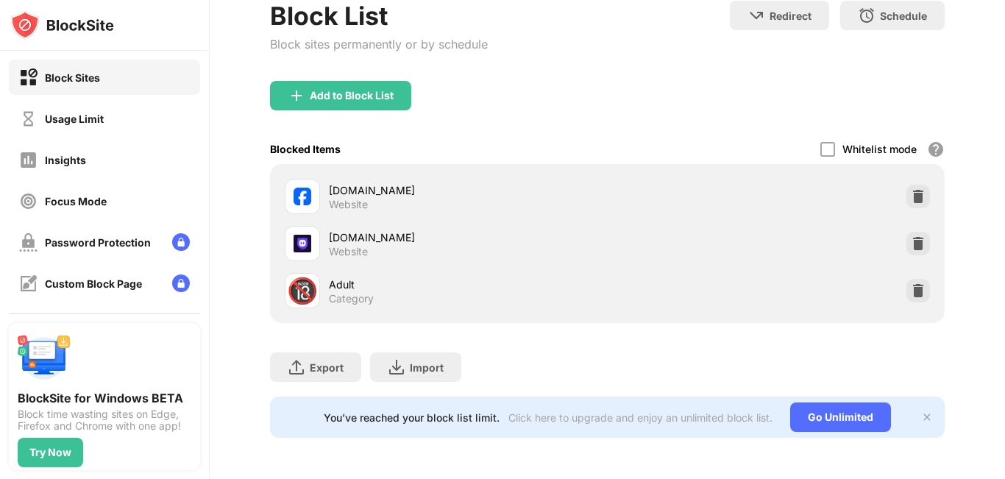
click at [922, 418] on div "You’ve reached your block list limit. Click here to upgrade and enjoy an unlimi…" at bounding box center [607, 417] width 675 height 41
click at [910, 397] on div "You’ve reached your block list limit. Click here to upgrade and enjoy an unlimi…" at bounding box center [607, 417] width 675 height 41
click at [910, 400] on div "You’ve reached your block list limit. Click here to upgrade and enjoy an unlimi…" at bounding box center [607, 417] width 675 height 41
click at [922, 411] on img at bounding box center [928, 417] width 12 height 12
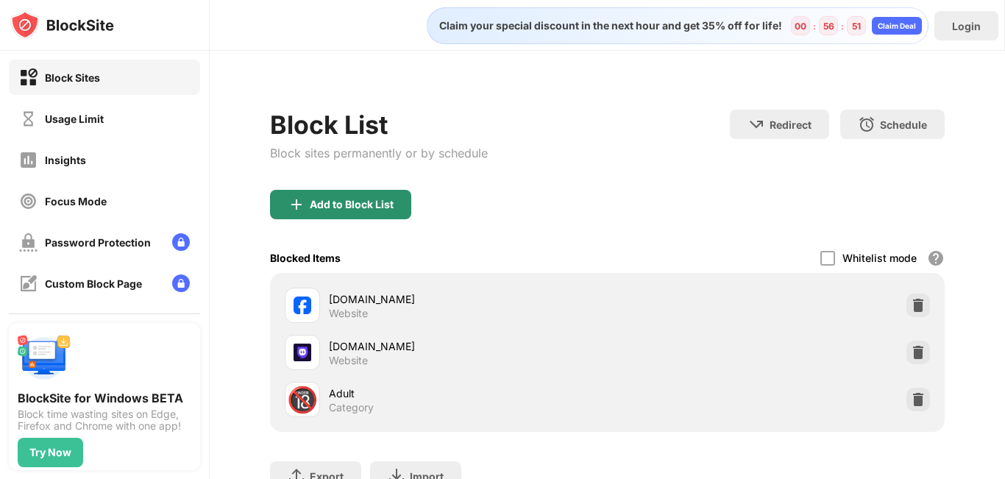
click at [347, 209] on div "Add to Block List" at bounding box center [352, 205] width 84 height 12
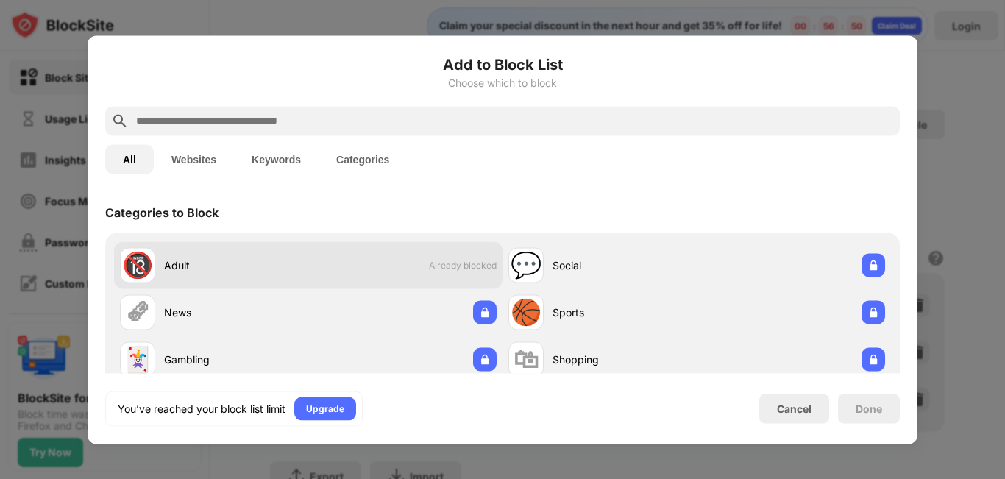
scroll to position [74, 0]
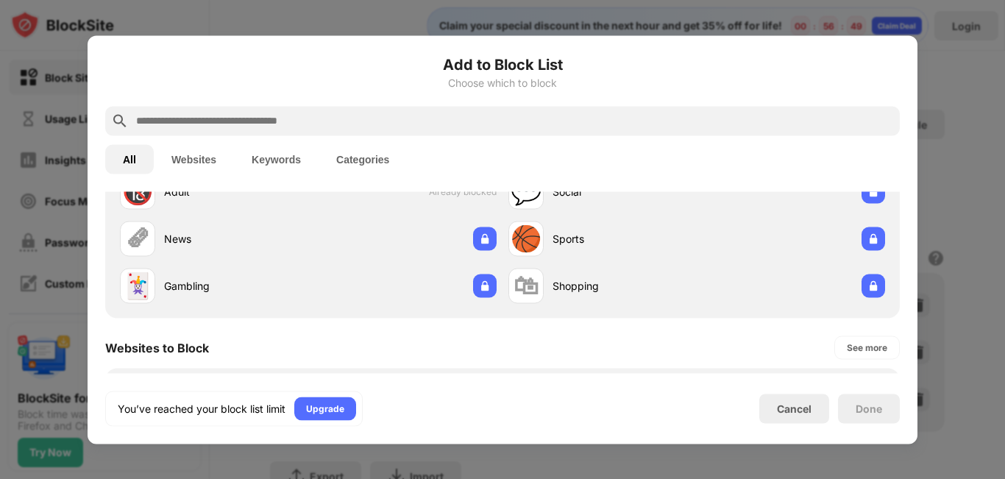
click at [210, 154] on button "Websites" at bounding box center [194, 158] width 80 height 29
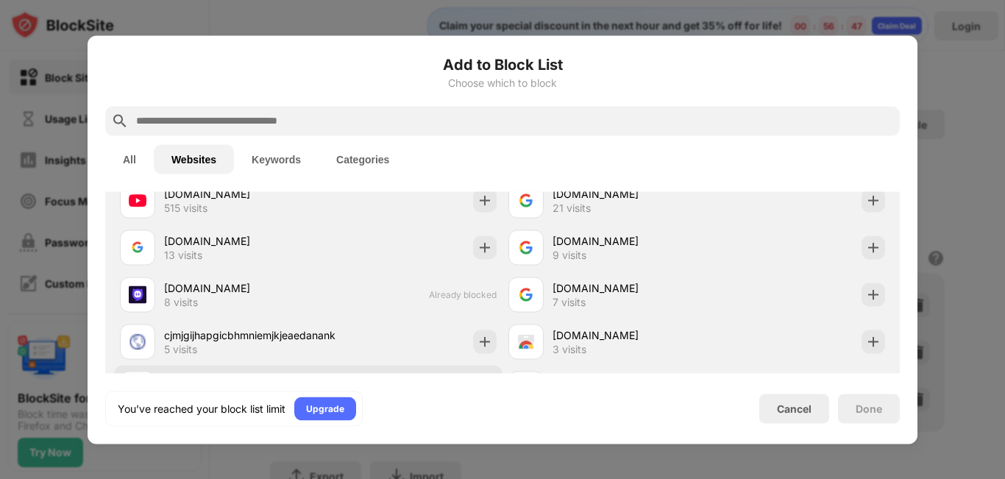
scroll to position [416, 0]
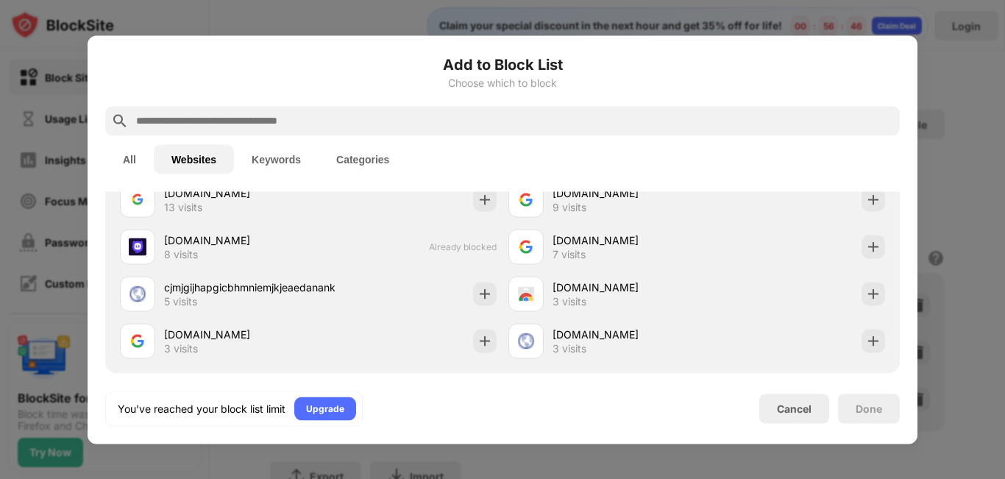
click at [141, 169] on button "All" at bounding box center [129, 158] width 49 height 29
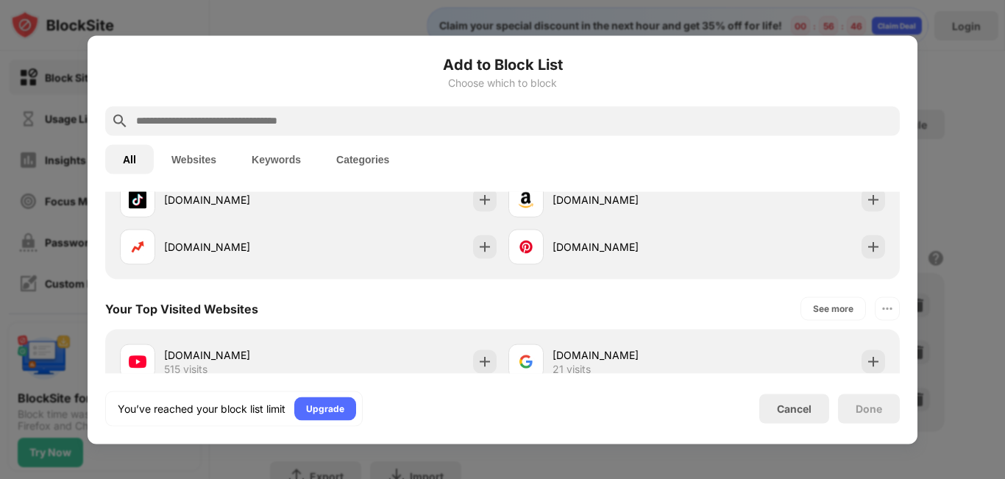
scroll to position [0, 0]
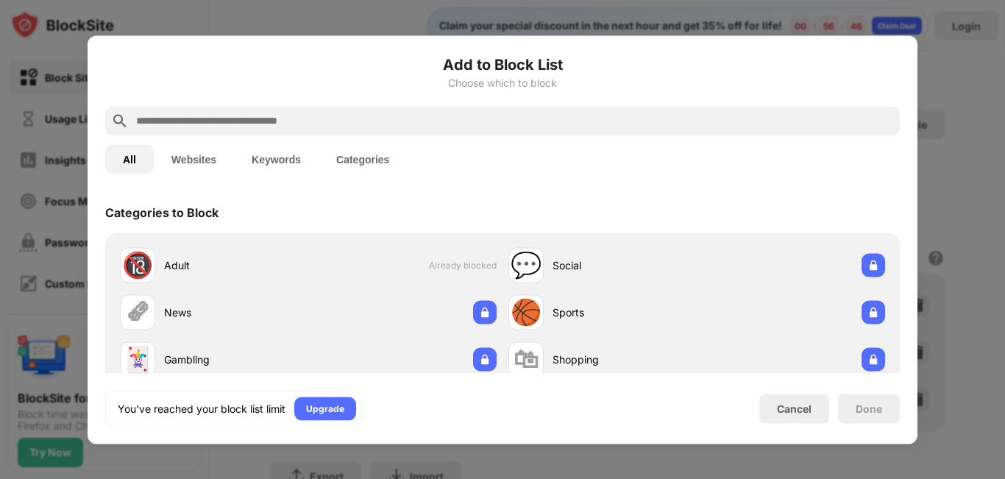
click at [132, 165] on button "All" at bounding box center [129, 158] width 49 height 29
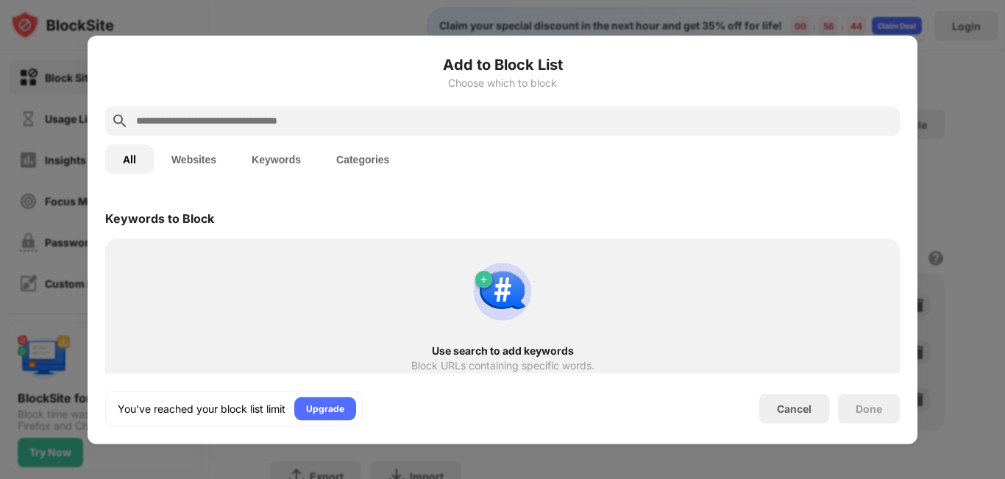
scroll to position [825, 0]
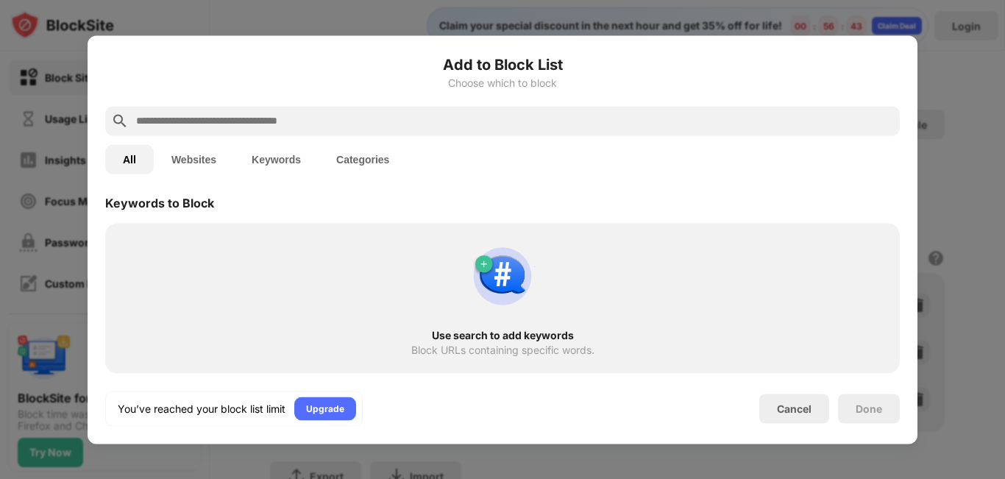
click at [513, 289] on img at bounding box center [502, 276] width 71 height 71
click at [501, 303] on img at bounding box center [502, 276] width 71 height 71
click at [501, 315] on div "Use search to add keywords Block URLs containing specific words." at bounding box center [502, 298] width 777 height 132
click at [238, 137] on div "All Websites Keywords Categories" at bounding box center [502, 158] width 795 height 47
click at [275, 166] on button "Keywords" at bounding box center [276, 158] width 85 height 29
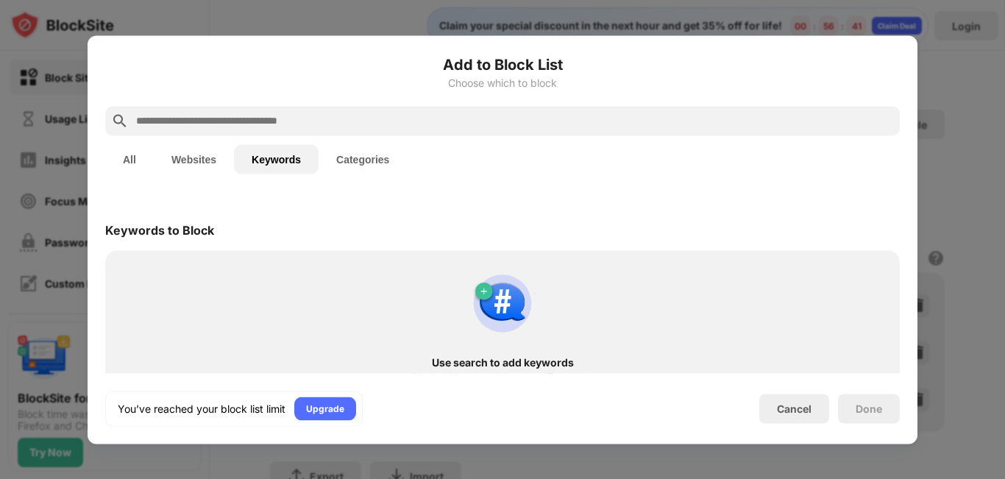
scroll to position [27, 0]
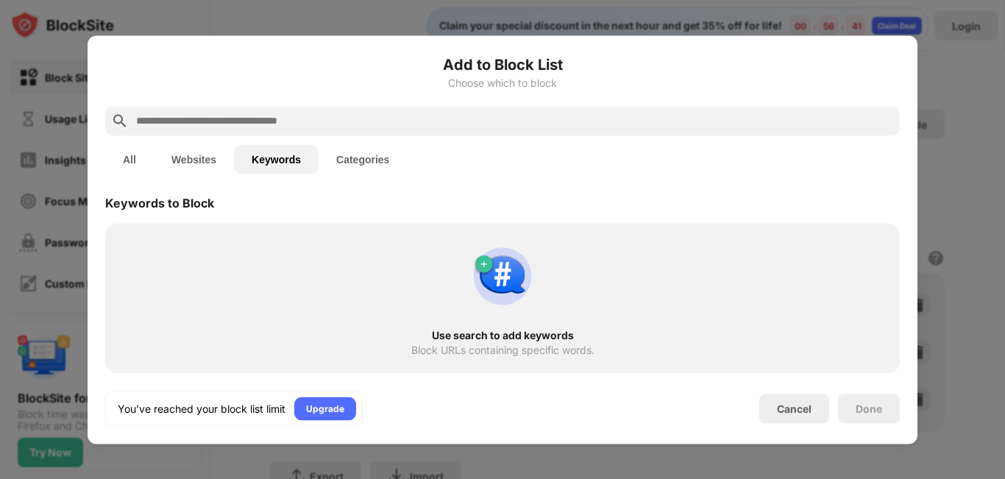
click at [454, 308] on div "Use search to add keywords Block URLs containing specific words." at bounding box center [502, 298] width 777 height 132
click at [369, 149] on button "Categories" at bounding box center [363, 158] width 88 height 29
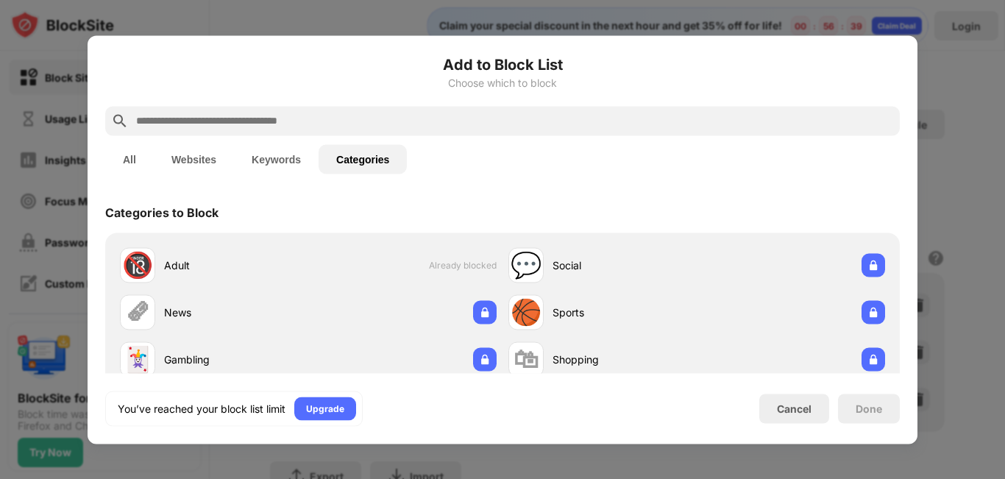
click at [275, 161] on button "Keywords" at bounding box center [276, 158] width 85 height 29
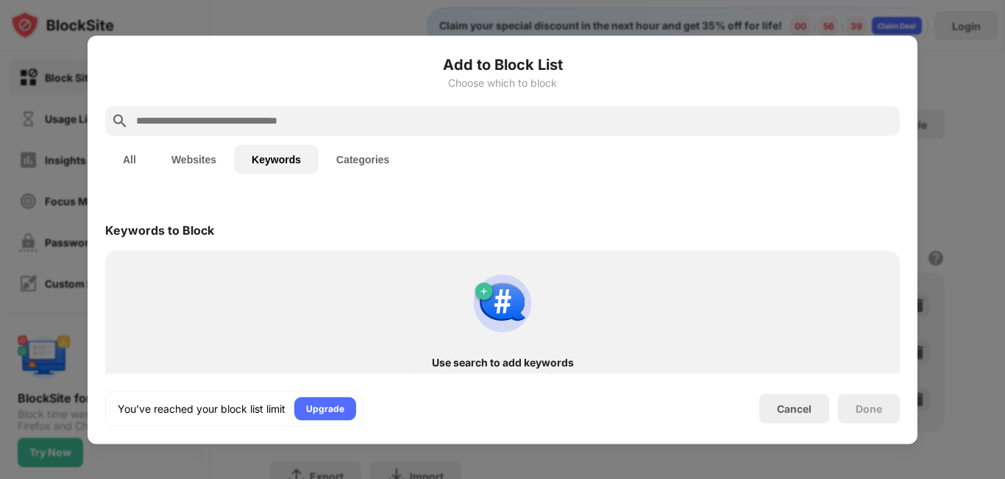
click at [287, 121] on input "text" at bounding box center [515, 121] width 760 height 18
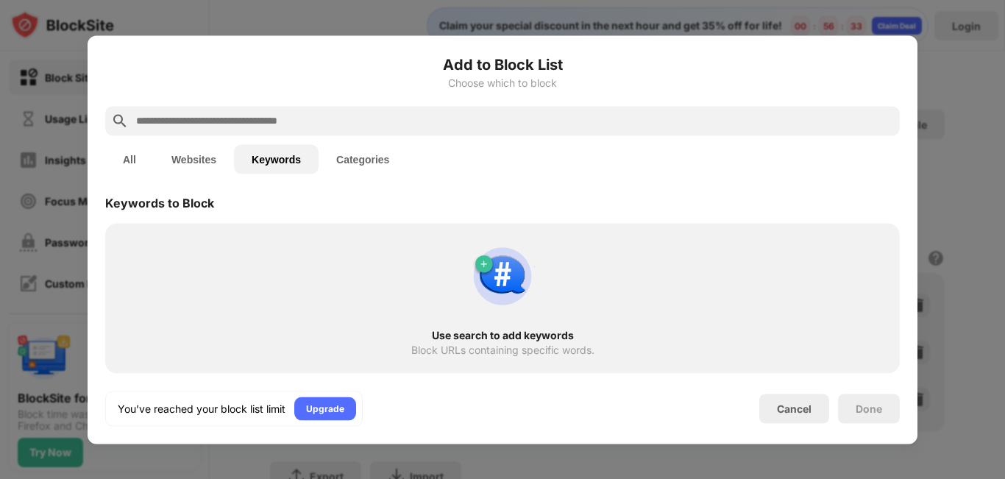
click at [236, 117] on input "text" at bounding box center [515, 121] width 760 height 18
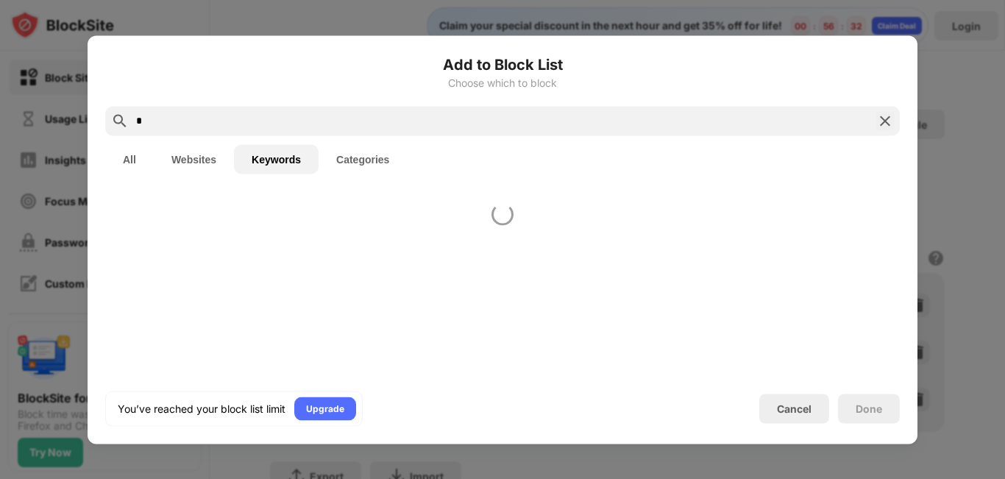
scroll to position [0, 0]
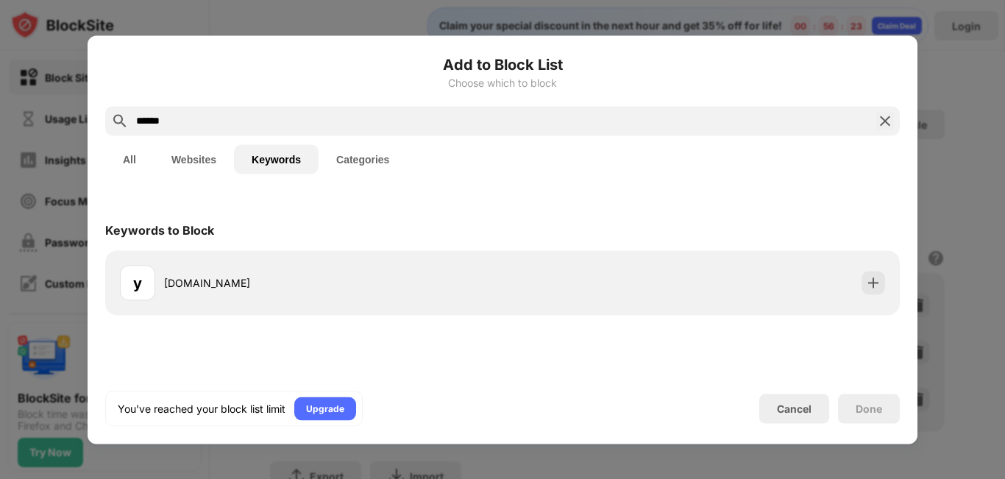
type input "******"
click at [205, 152] on button "Websites" at bounding box center [194, 158] width 80 height 29
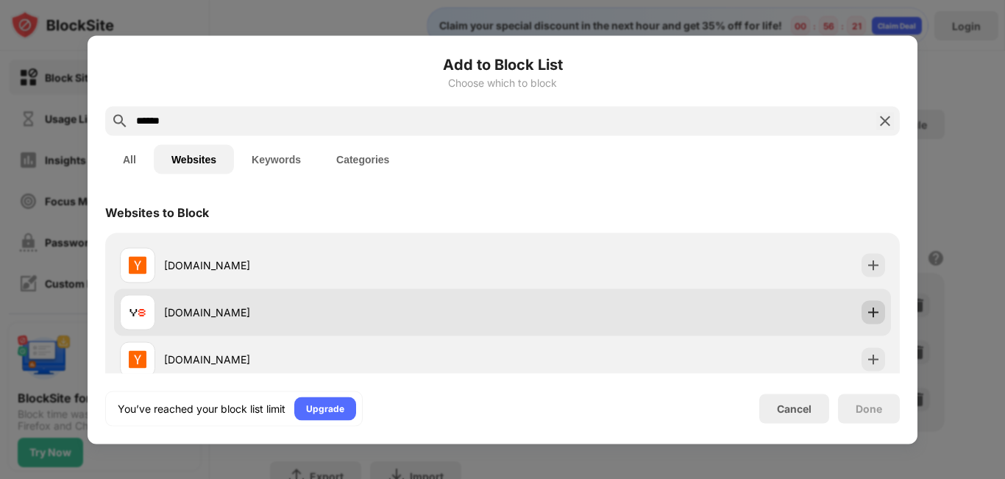
click at [867, 313] on img at bounding box center [873, 312] width 15 height 15
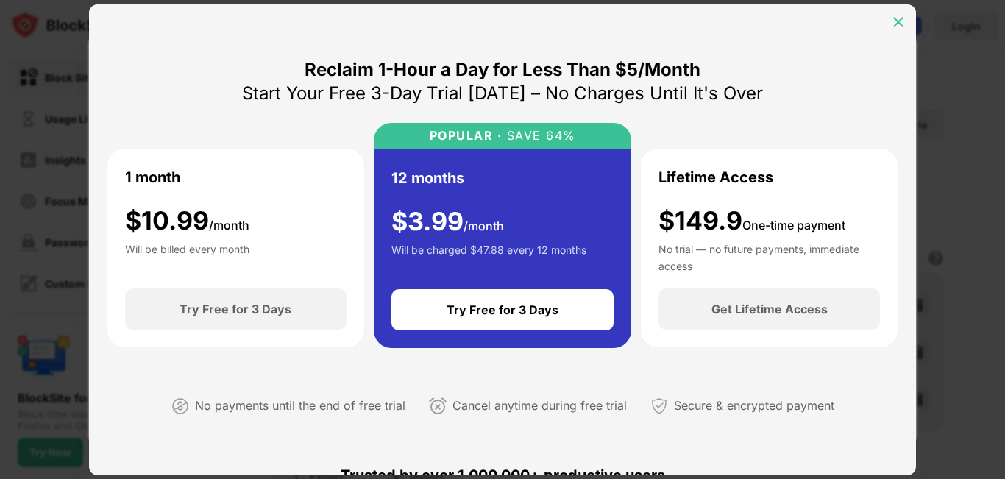
click at [899, 24] on img at bounding box center [898, 22] width 15 height 15
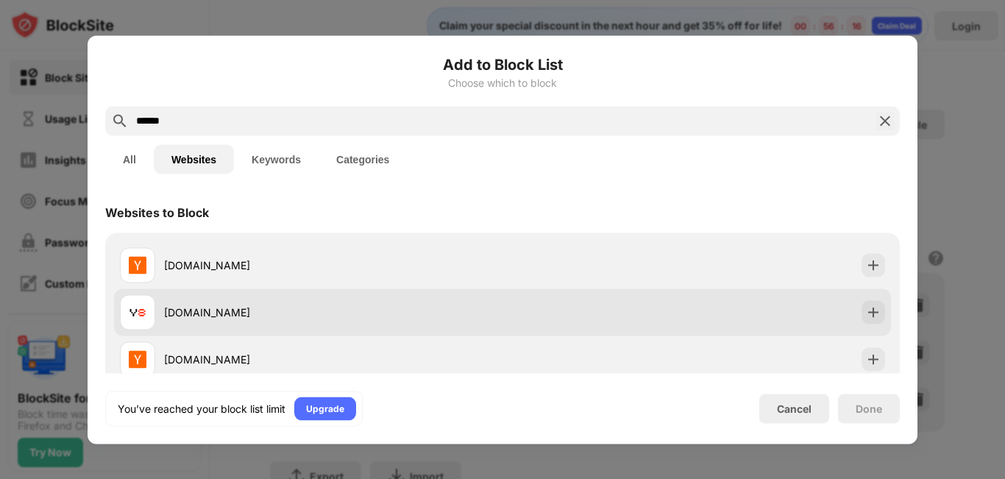
click at [559, 311] on div "[DOMAIN_NAME]" at bounding box center [502, 312] width 777 height 47
click at [866, 306] on img at bounding box center [873, 312] width 15 height 15
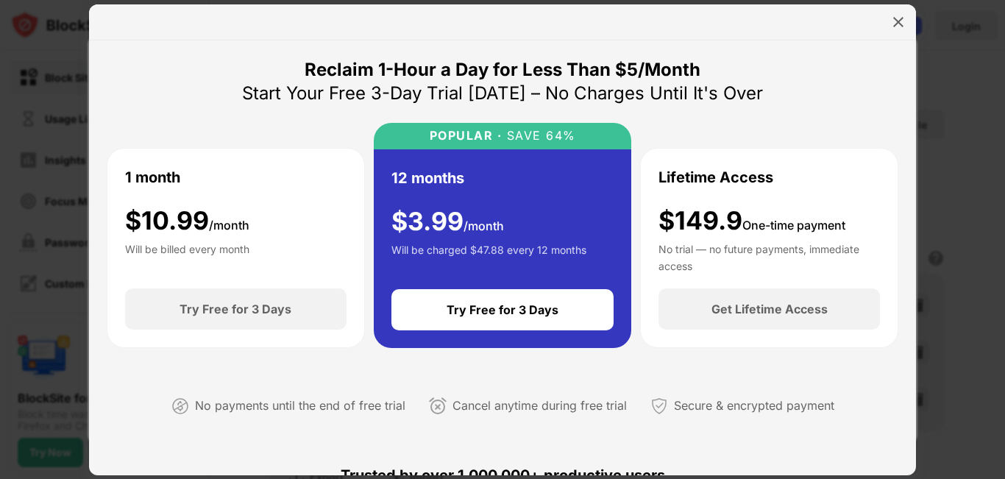
click at [895, 30] on div at bounding box center [899, 22] width 24 height 24
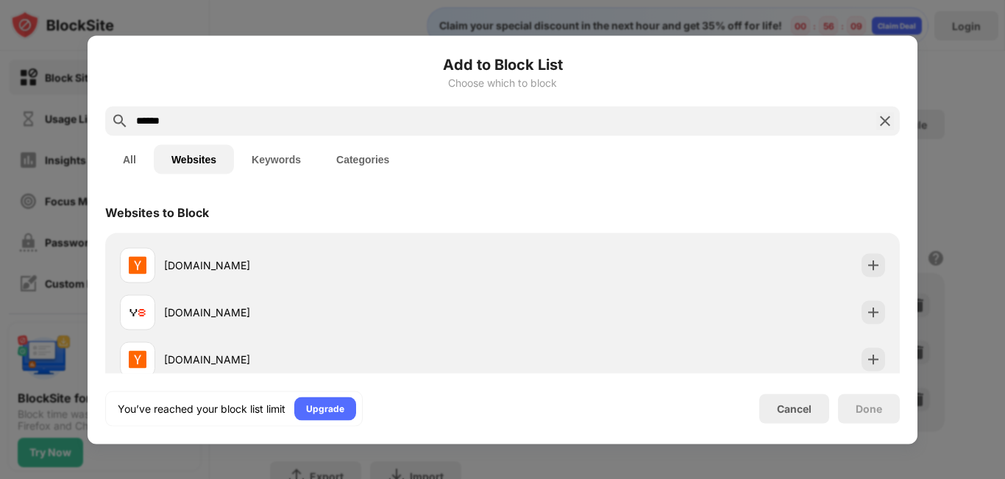
click at [888, 121] on img at bounding box center [886, 121] width 18 height 18
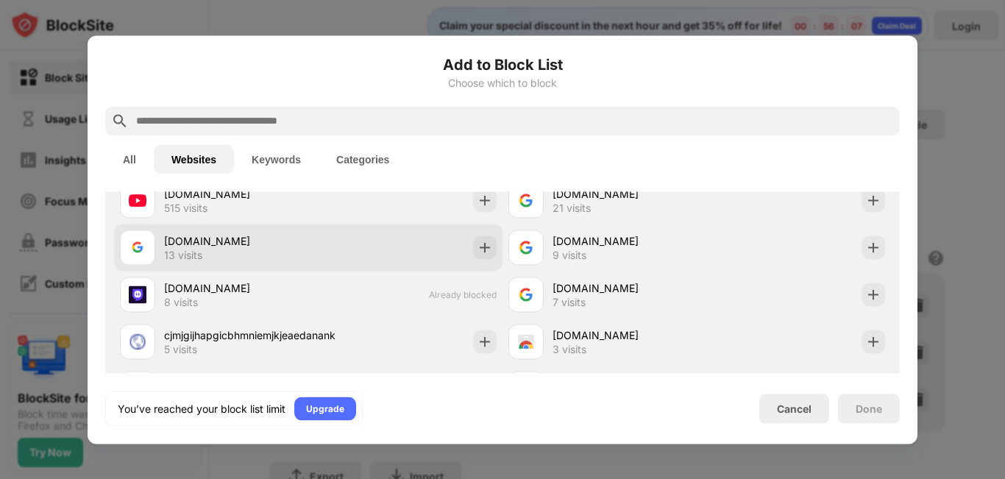
scroll to position [416, 0]
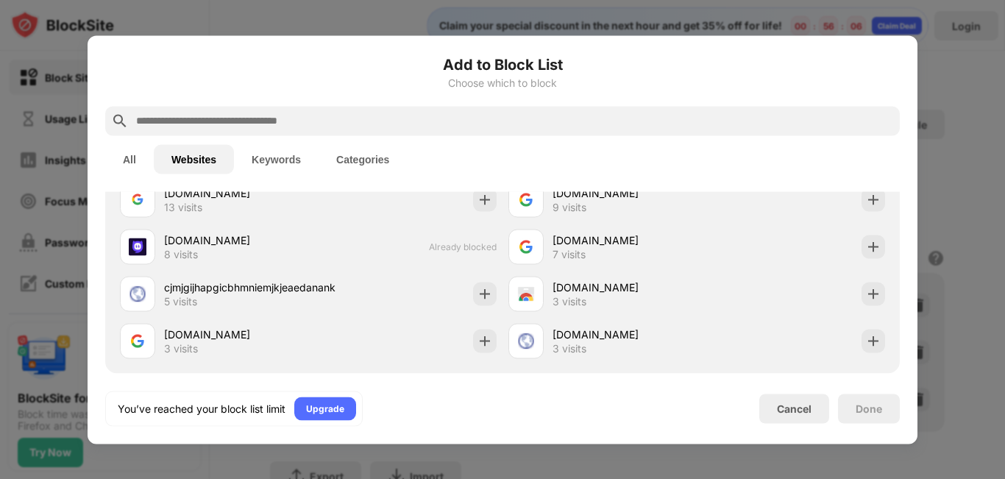
click at [237, 119] on input "text" at bounding box center [515, 121] width 760 height 18
paste input "**********"
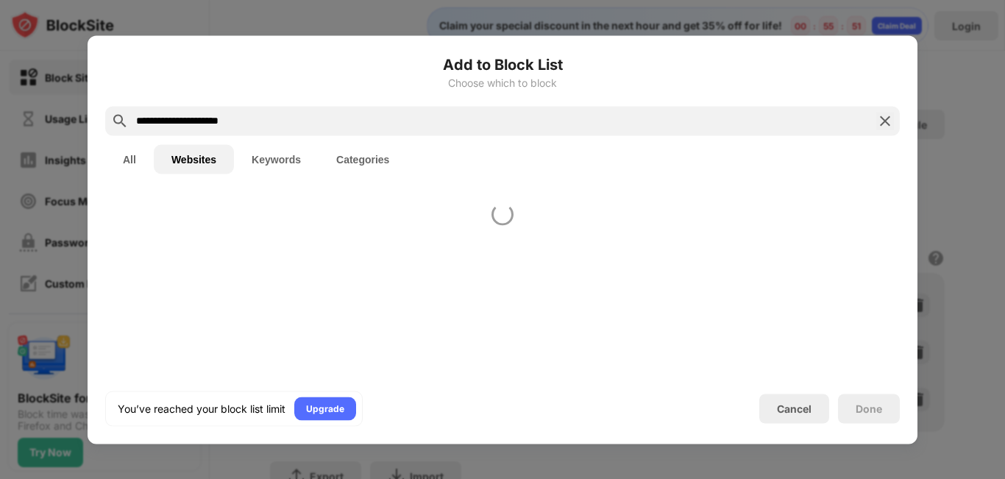
scroll to position [0, 0]
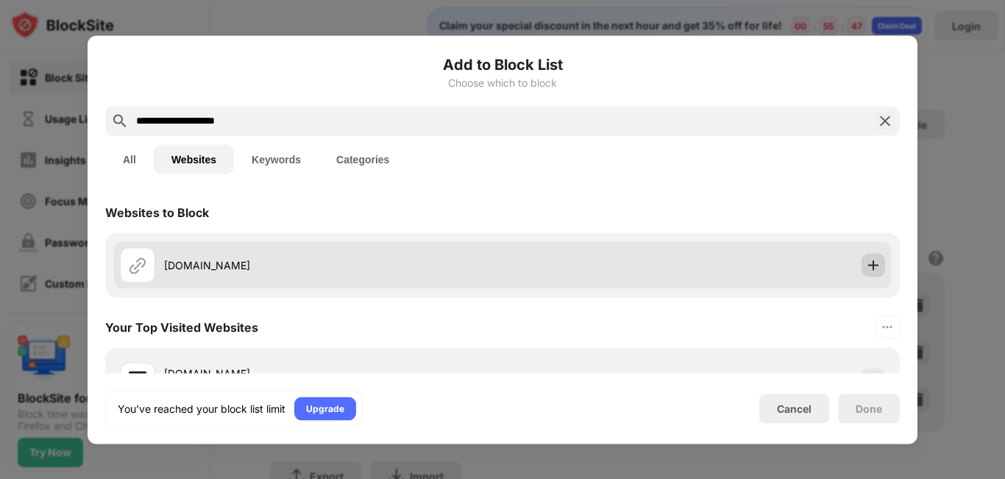
type input "**********"
click at [866, 269] on img at bounding box center [873, 265] width 15 height 15
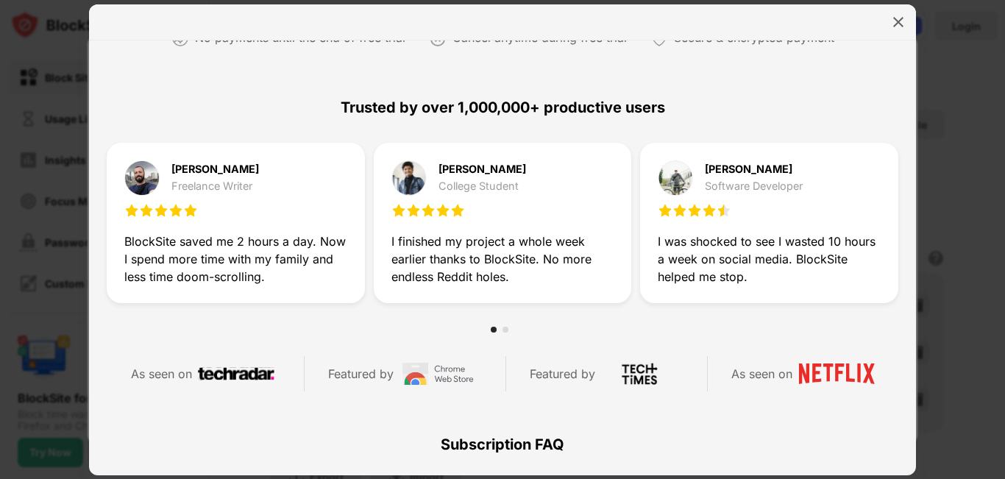
scroll to position [662, 0]
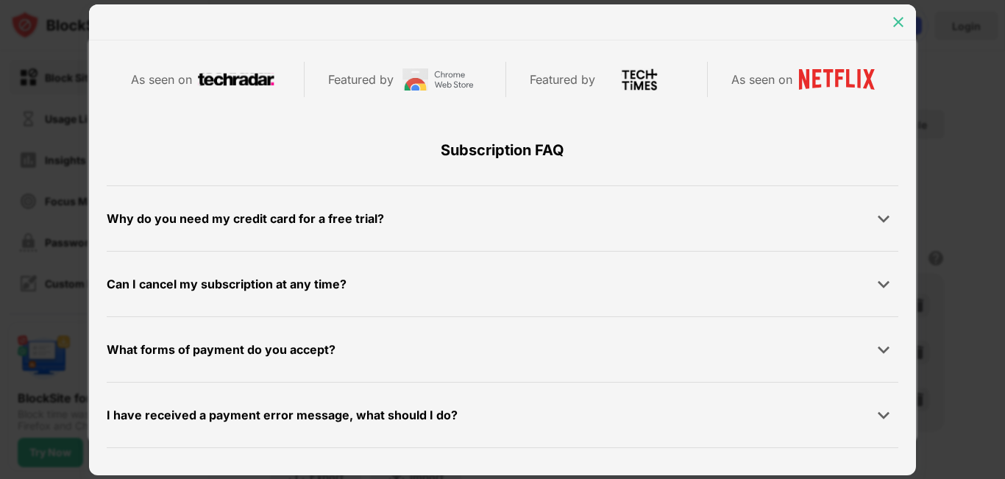
click at [893, 19] on img at bounding box center [898, 22] width 15 height 15
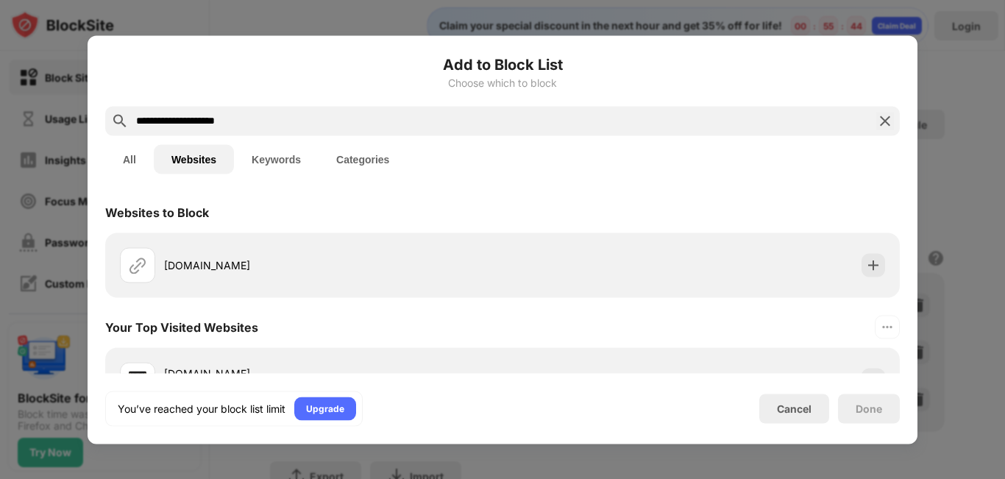
scroll to position [39, 0]
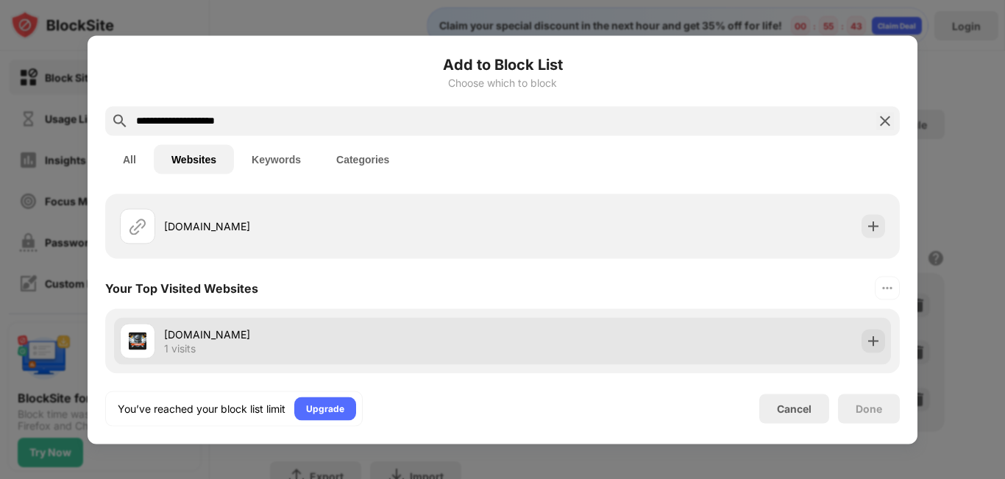
click at [746, 344] on div "[DOMAIN_NAME] 1 visits" at bounding box center [502, 340] width 777 height 47
click at [866, 339] on img at bounding box center [873, 340] width 15 height 15
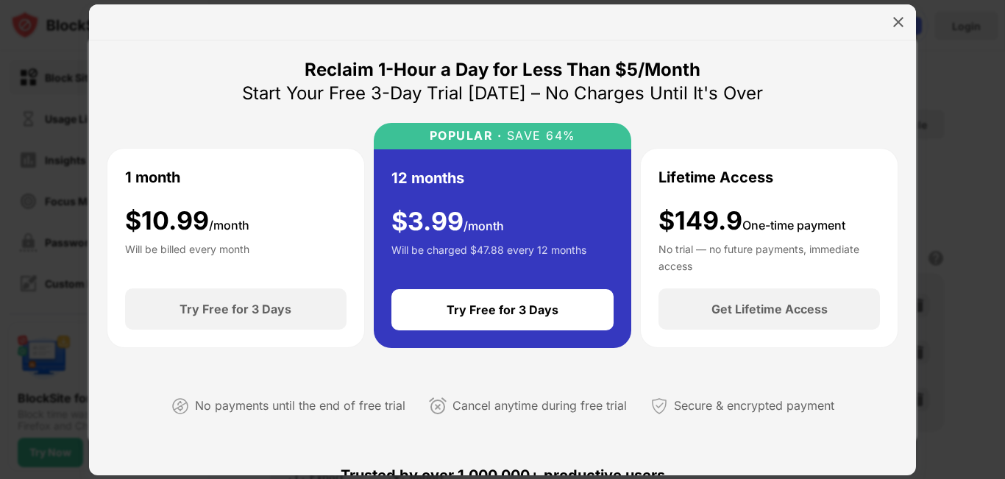
click at [896, 426] on div "Reclaim 1-Hour a Day for Less Than $5/Month Start Your Free 3-Day Trial [DATE] …" at bounding box center [502, 257] width 827 height 435
click at [906, 23] on div at bounding box center [899, 22] width 24 height 24
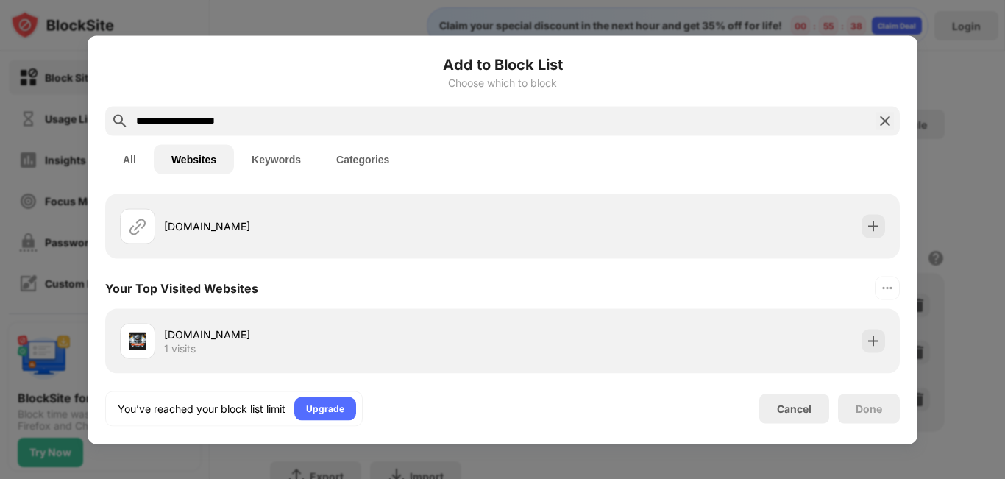
click at [869, 417] on div "Done" at bounding box center [869, 408] width 62 height 29
click at [790, 415] on div "Cancel" at bounding box center [795, 408] width 70 height 29
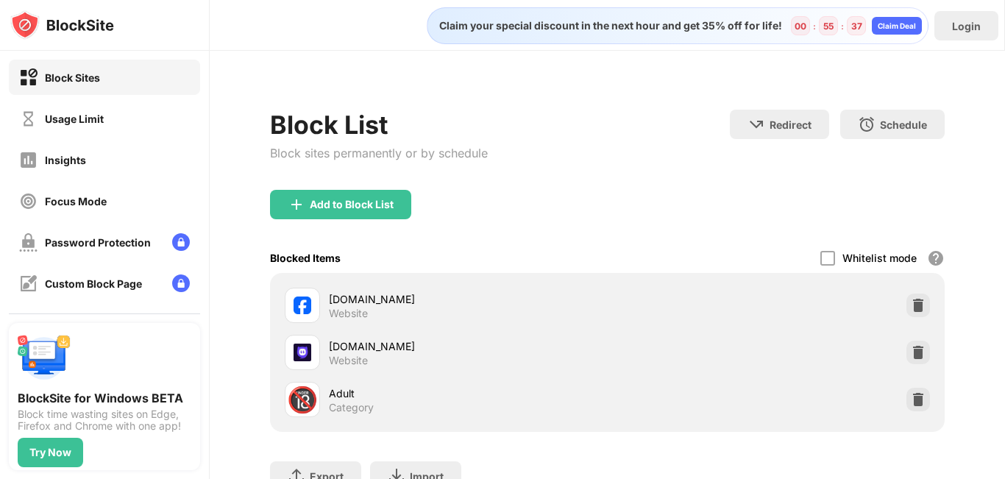
scroll to position [79, 0]
